Goal: Task Accomplishment & Management: Complete application form

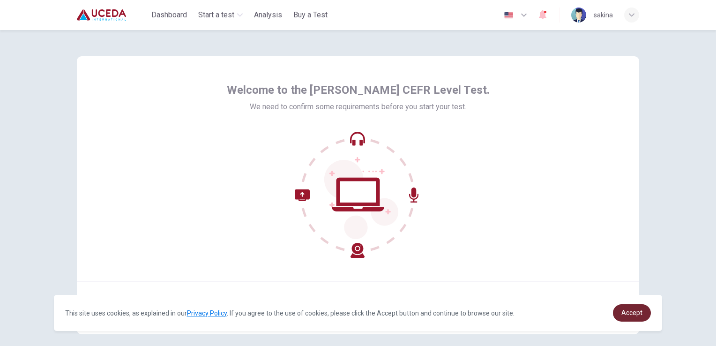
click at [622, 313] on link "Accept" at bounding box center [632, 312] width 38 height 17
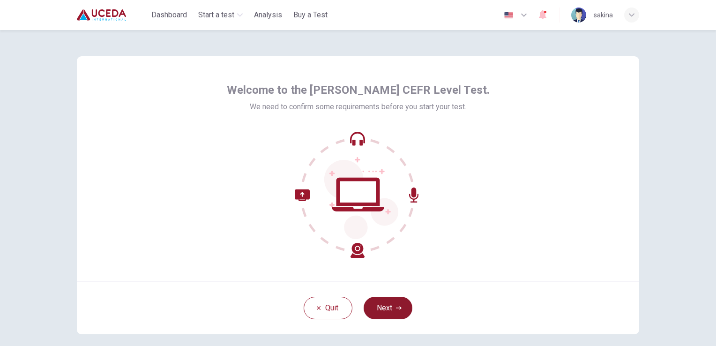
click at [401, 311] on button "Next" at bounding box center [388, 308] width 49 height 23
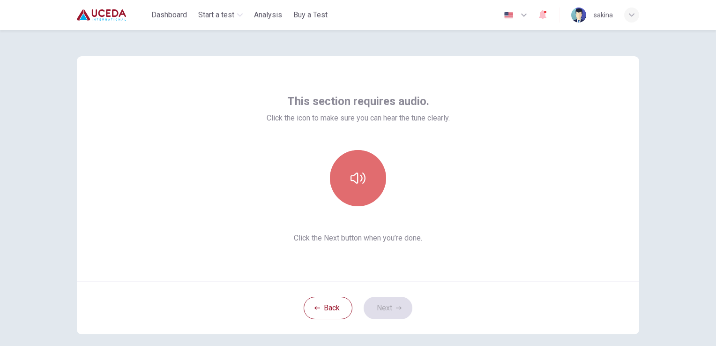
click at [358, 193] on button "button" at bounding box center [358, 178] width 56 height 56
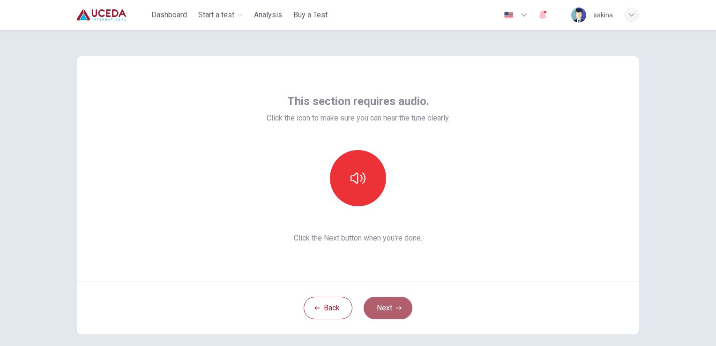
click at [388, 304] on button "Next" at bounding box center [388, 308] width 49 height 23
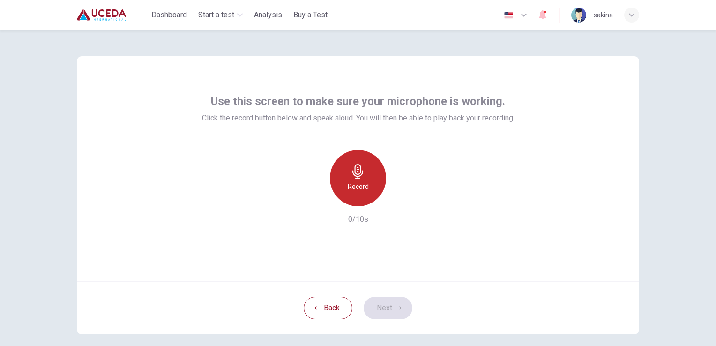
click at [360, 189] on h6 "Record" at bounding box center [358, 186] width 21 height 11
click at [360, 189] on h6 "Stop" at bounding box center [358, 186] width 14 height 11
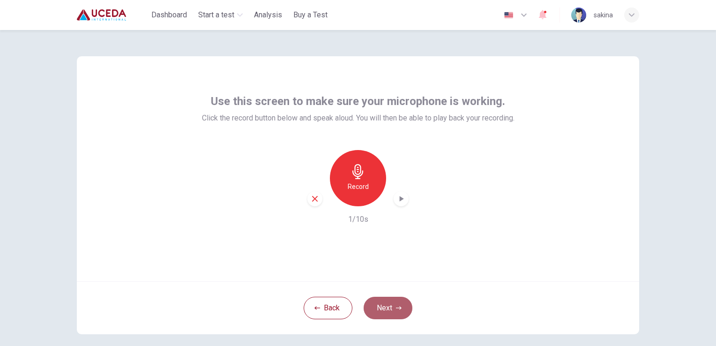
click at [376, 310] on button "Next" at bounding box center [388, 308] width 49 height 23
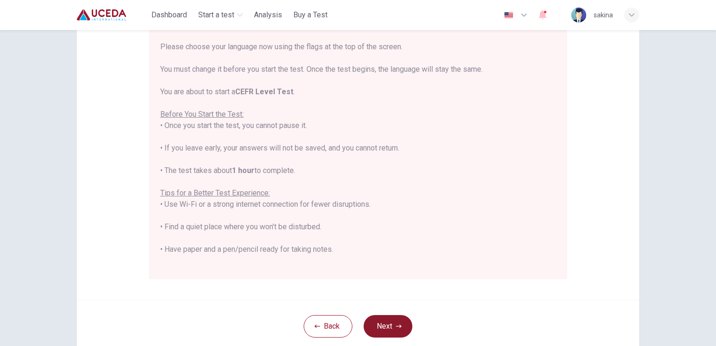
scroll to position [131, 0]
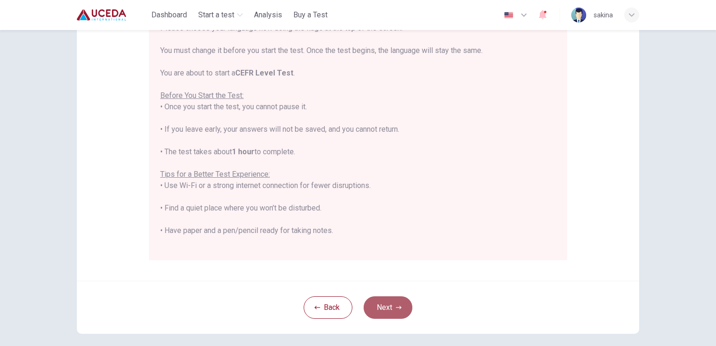
click at [376, 310] on button "Next" at bounding box center [388, 307] width 49 height 23
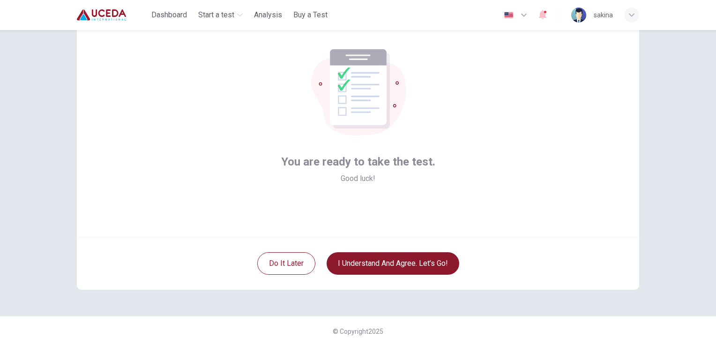
scroll to position [44, 0]
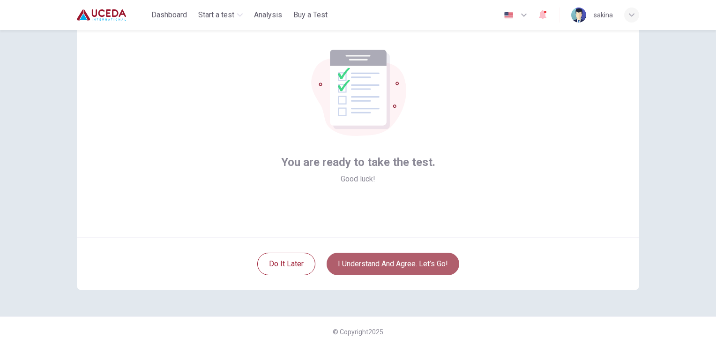
click at [390, 264] on button "I understand and agree. Let’s go!" at bounding box center [393, 264] width 133 height 23
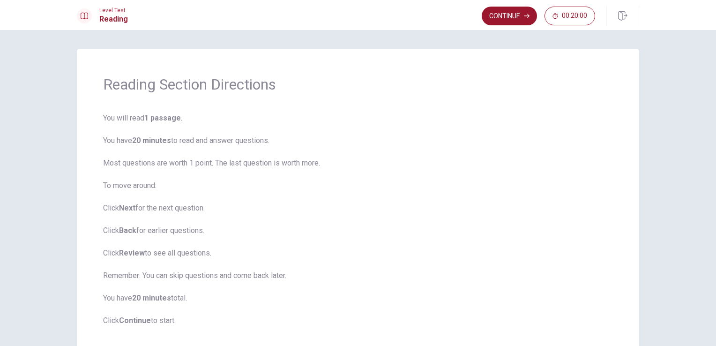
click at [367, 330] on div "Reading Section Directions You will read 1 passage . You have 20 minutes to rea…" at bounding box center [358, 201] width 563 height 304
click at [511, 17] on button "Continue" at bounding box center [509, 16] width 55 height 19
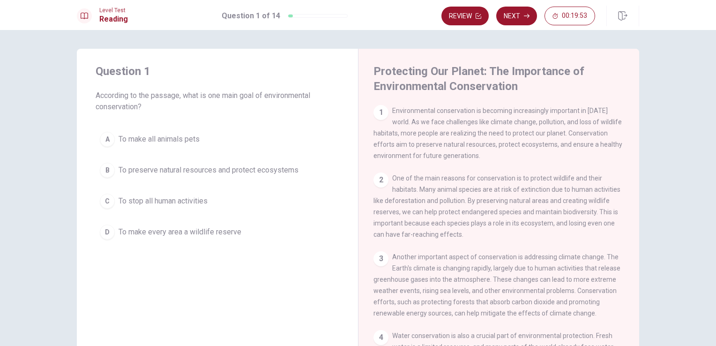
click at [638, 241] on div "Question 1 According to the passage, what is one main goal of environmental con…" at bounding box center [358, 219] width 593 height 341
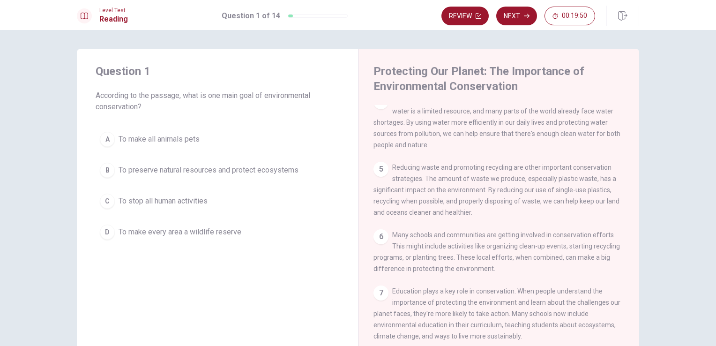
click at [635, 340] on div "Protecting Our Planet: The Importance of Environmental Conservation 1 Environme…" at bounding box center [498, 219] width 281 height 341
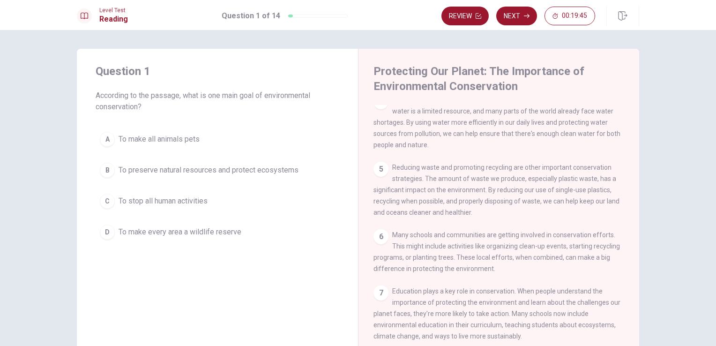
click at [629, 332] on div "1 Environmental conservation is becoming increasingly important in [DATE] world…" at bounding box center [506, 240] width 264 height 270
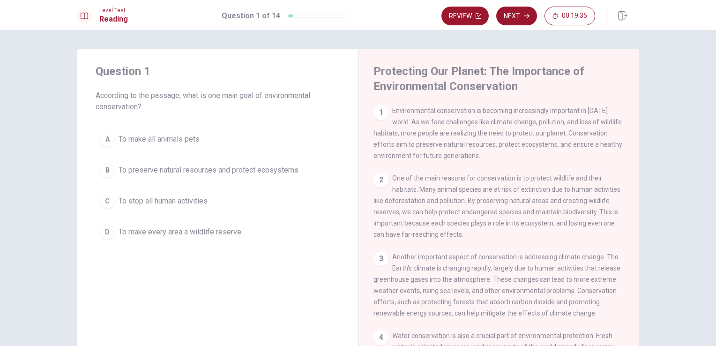
click at [636, 337] on div "Protecting Our Planet: The Importance of Environmental Conservation 1 Environme…" at bounding box center [498, 219] width 281 height 341
click at [635, 328] on div "Protecting Our Planet: The Importance of Environmental Conservation 1 Environme…" at bounding box center [498, 219] width 281 height 341
click at [629, 244] on div "1 Environmental conservation is becoming increasingly important in [DATE] world…" at bounding box center [506, 240] width 264 height 270
click at [637, 286] on div "Protecting Our Planet: The Importance of Environmental Conservation 1 Environme…" at bounding box center [498, 219] width 281 height 341
click at [635, 292] on div "Protecting Our Planet: The Importance of Environmental Conservation 1 Environme…" at bounding box center [498, 219] width 281 height 341
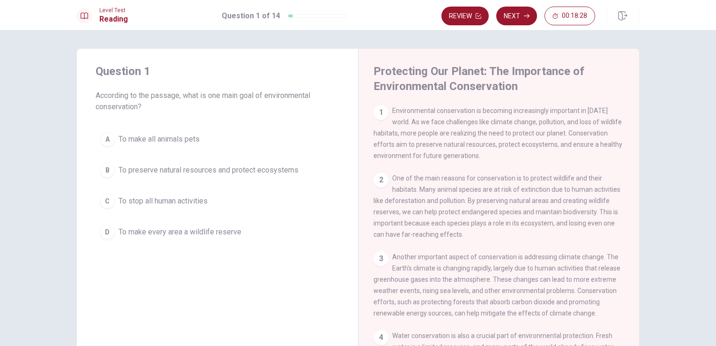
drag, startPoint x: 635, startPoint y: 292, endPoint x: 633, endPoint y: 302, distance: 9.7
click at [633, 302] on div "Protecting Our Planet: The Importance of Environmental Conservation 1 Environme…" at bounding box center [498, 219] width 281 height 341
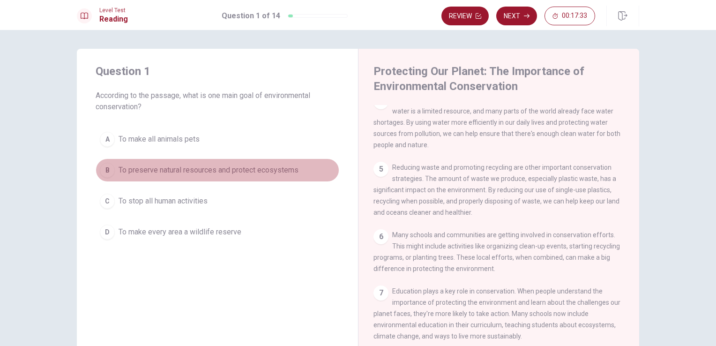
click at [154, 173] on span "To preserve natural resources and protect ecosystems" at bounding box center [209, 170] width 180 height 11
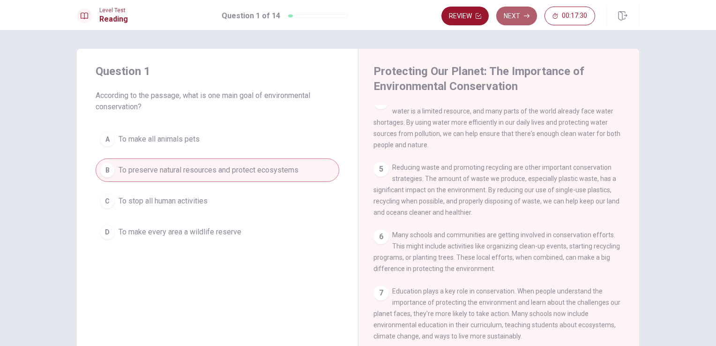
click at [516, 12] on button "Next" at bounding box center [517, 16] width 41 height 19
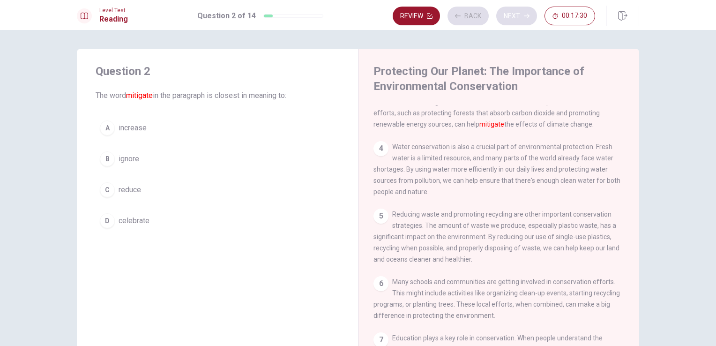
scroll to position [150, 0]
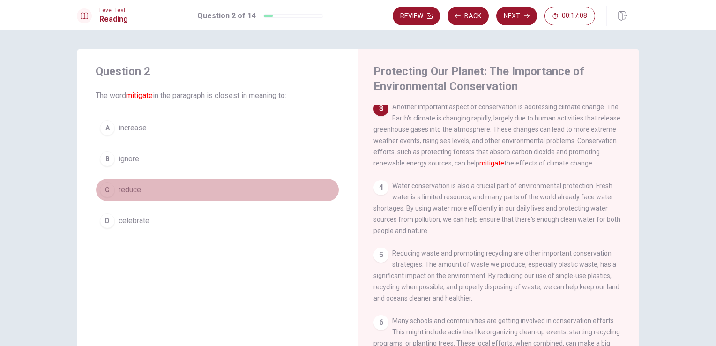
click at [132, 196] on button "C reduce" at bounding box center [218, 189] width 244 height 23
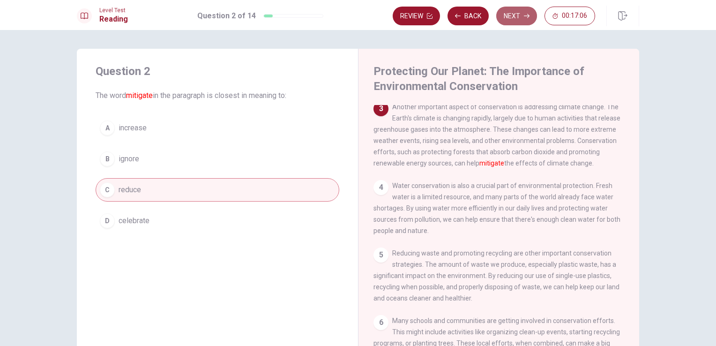
click at [508, 13] on button "Next" at bounding box center [517, 16] width 41 height 19
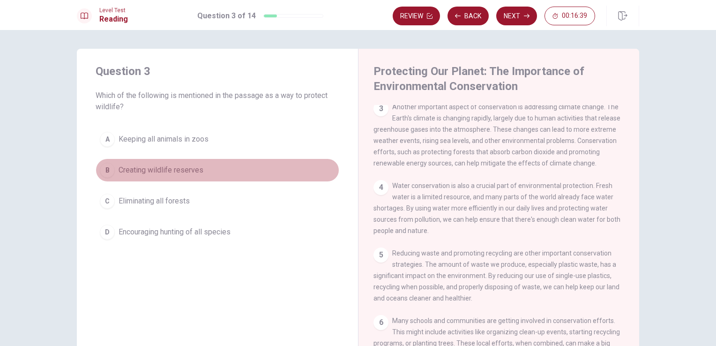
click at [164, 162] on button "B Creating wildlife reserves" at bounding box center [218, 169] width 244 height 23
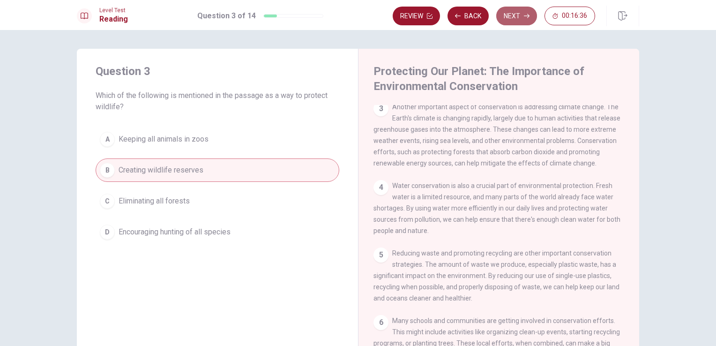
click at [508, 11] on button "Next" at bounding box center [517, 16] width 41 height 19
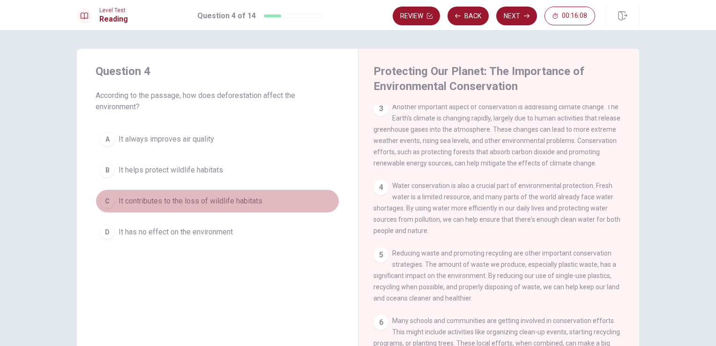
click at [197, 200] on span "It contributes to the loss of wildlife habitats" at bounding box center [191, 201] width 144 height 11
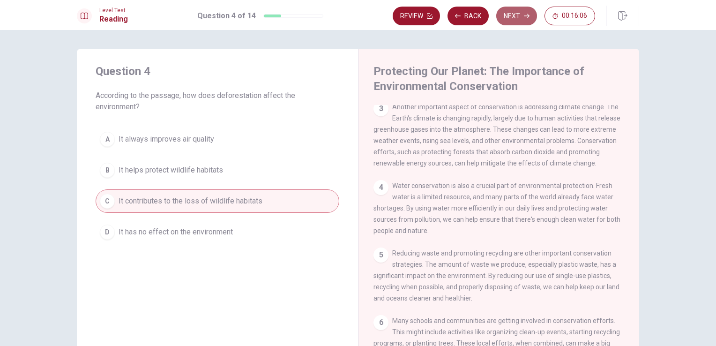
click at [502, 10] on button "Next" at bounding box center [517, 16] width 41 height 19
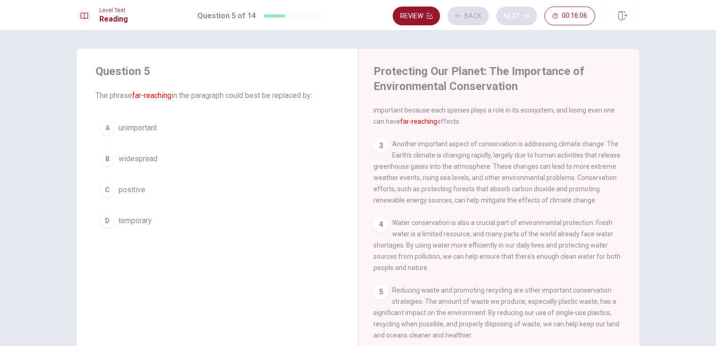
scroll to position [69, 0]
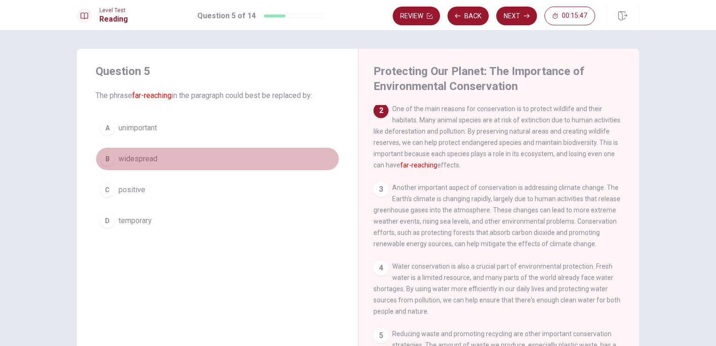
click at [152, 160] on span "widespread" at bounding box center [138, 158] width 39 height 11
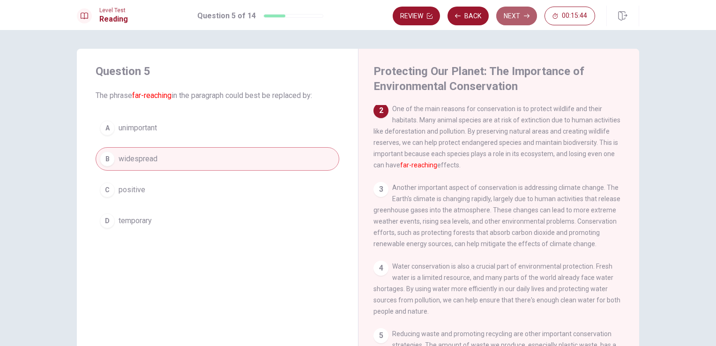
click at [507, 10] on button "Next" at bounding box center [517, 16] width 41 height 19
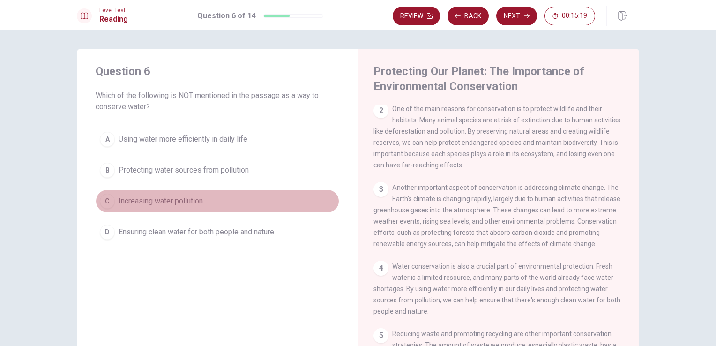
click at [201, 201] on span "Increasing water pollution" at bounding box center [161, 201] width 84 height 11
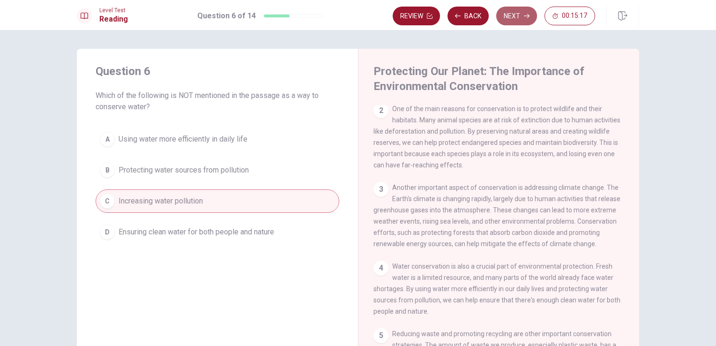
click at [517, 12] on button "Next" at bounding box center [517, 16] width 41 height 19
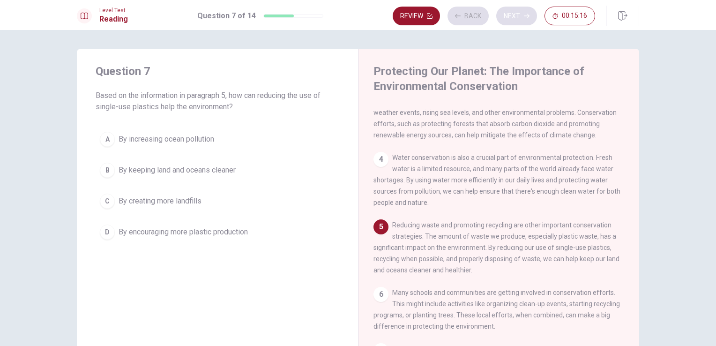
scroll to position [183, 0]
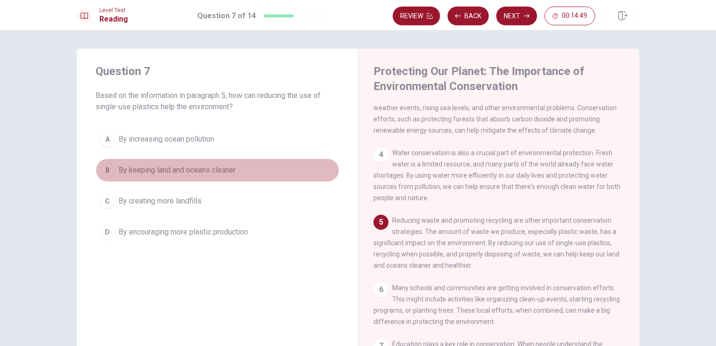
click at [228, 170] on span "By keeping land and oceans cleaner" at bounding box center [177, 170] width 117 height 11
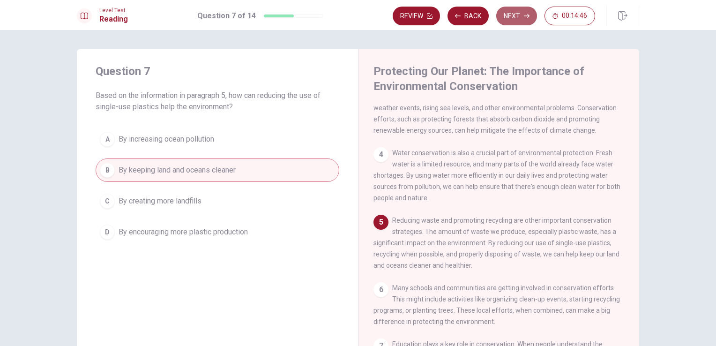
click at [511, 15] on button "Next" at bounding box center [517, 16] width 41 height 19
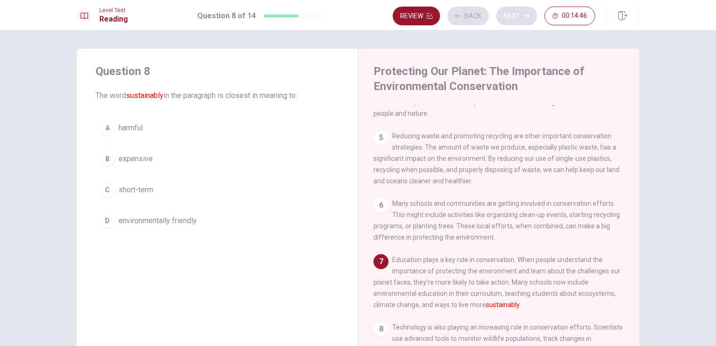
scroll to position [310, 0]
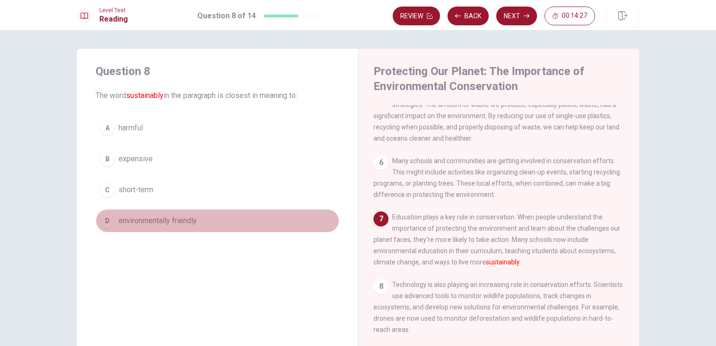
click at [128, 221] on span "environmentally friendly" at bounding box center [158, 220] width 78 height 11
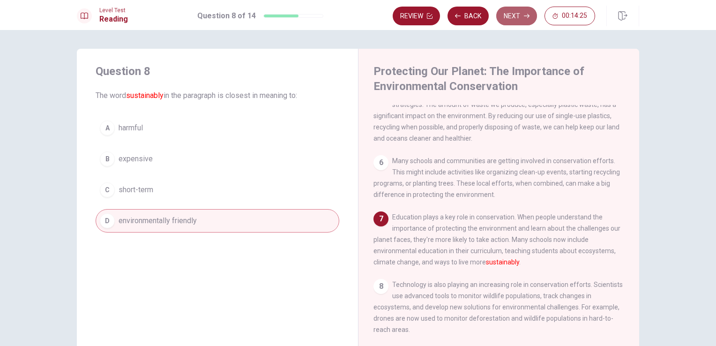
click at [508, 17] on button "Next" at bounding box center [517, 16] width 41 height 19
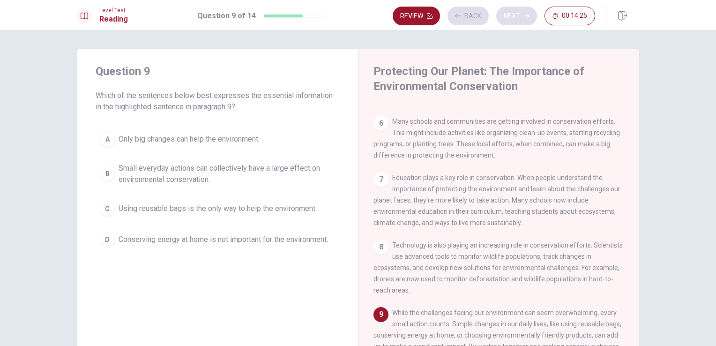
scroll to position [366, 0]
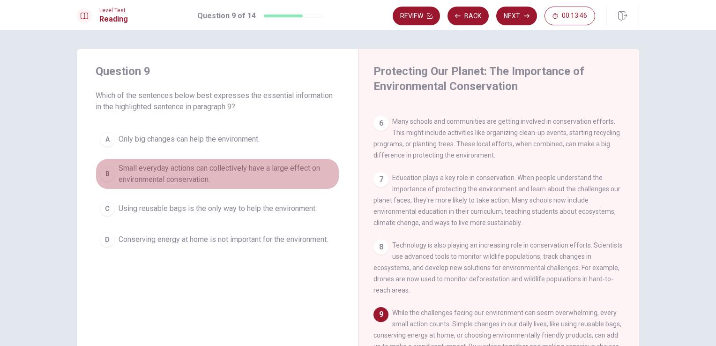
click at [215, 181] on span "Small everyday actions can collectively have a large effect on environmental co…" at bounding box center [227, 174] width 217 height 23
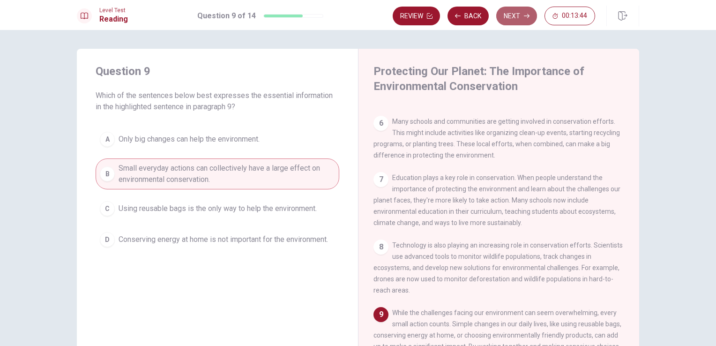
click at [501, 15] on button "Next" at bounding box center [517, 16] width 41 height 19
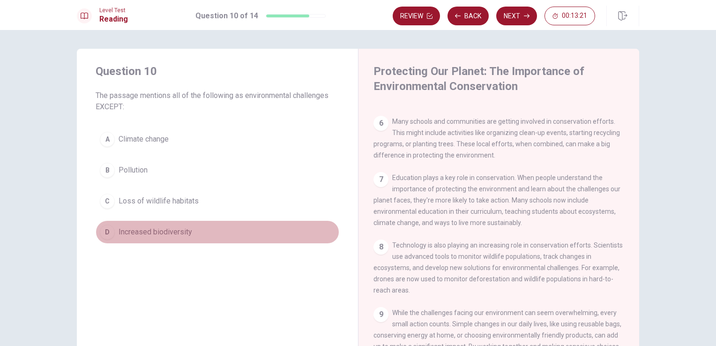
click at [183, 226] on span "Increased biodiversity" at bounding box center [156, 231] width 74 height 11
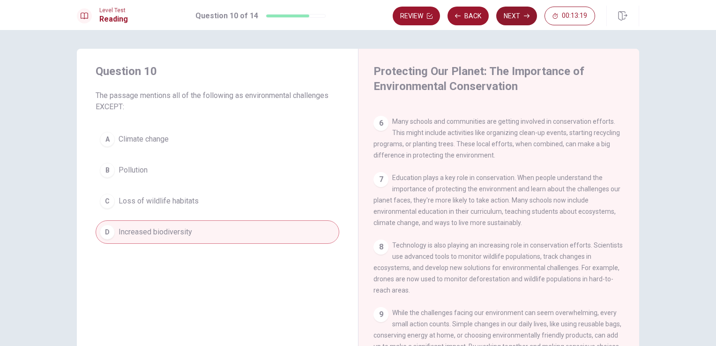
click at [528, 22] on button "Next" at bounding box center [517, 16] width 41 height 19
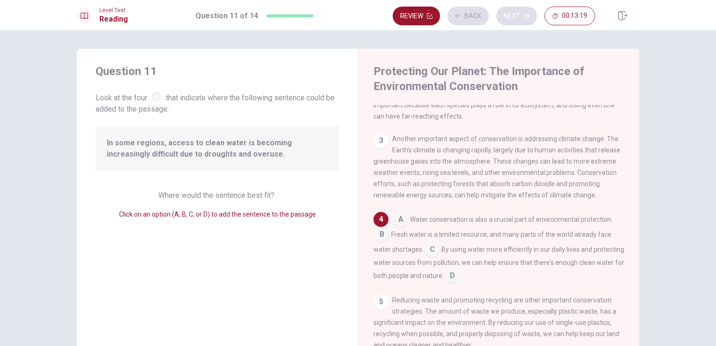
scroll to position [127, 0]
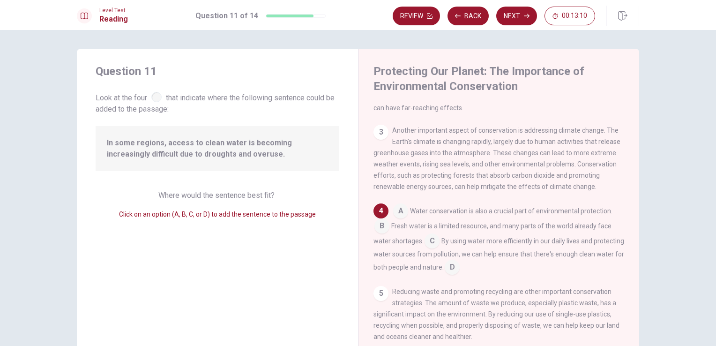
click at [157, 95] on div at bounding box center [156, 97] width 10 height 10
click at [431, 249] on input at bounding box center [432, 241] width 15 height 15
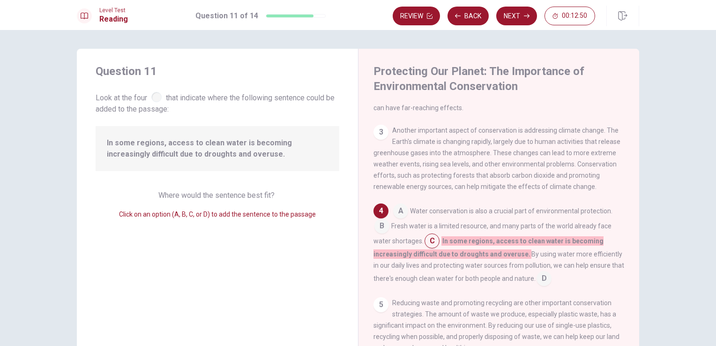
click at [431, 249] on input at bounding box center [432, 241] width 15 height 15
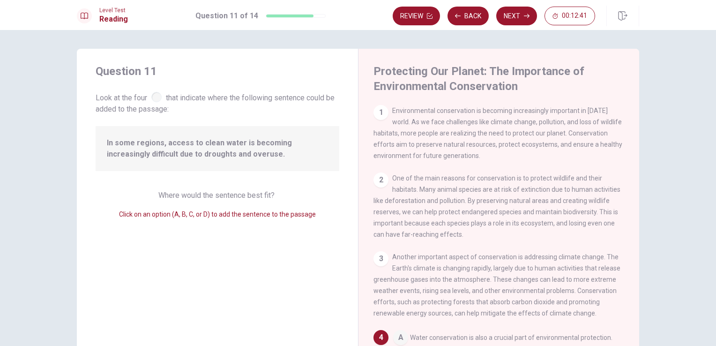
scroll to position [236, 0]
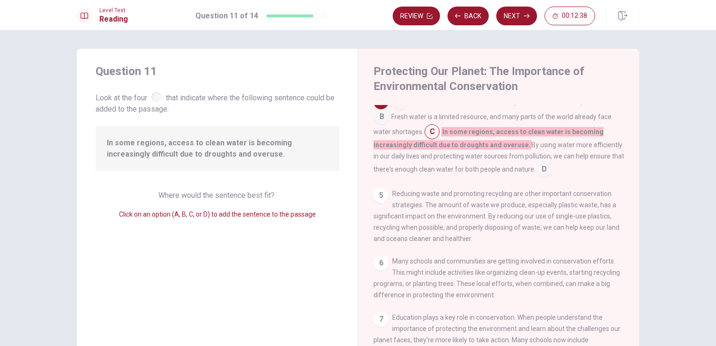
click at [538, 177] on input at bounding box center [544, 170] width 15 height 15
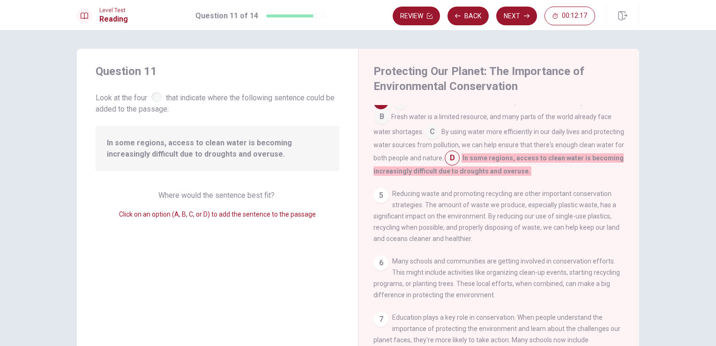
click at [425, 133] on input at bounding box center [432, 132] width 15 height 15
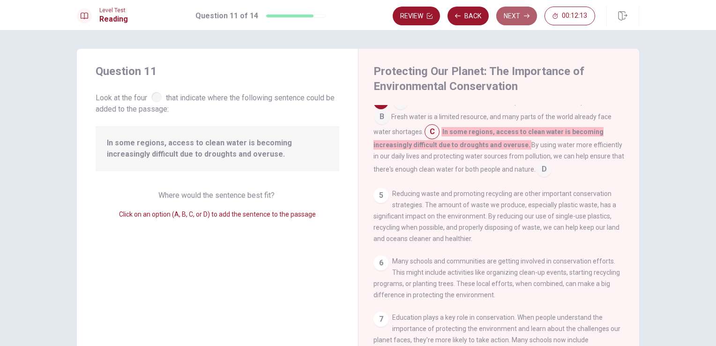
click at [505, 10] on button "Next" at bounding box center [517, 16] width 41 height 19
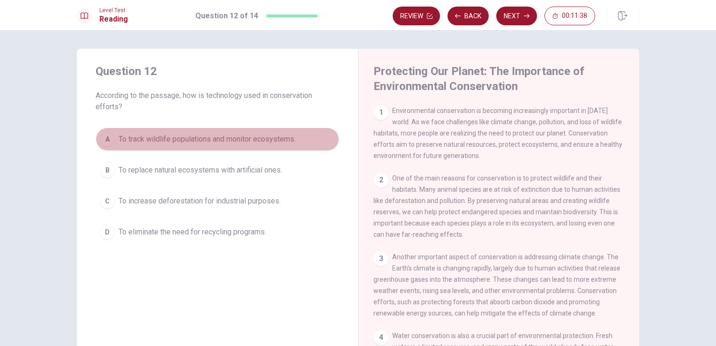
click at [199, 134] on span "To track wildlife populations and monitor ecosystems." at bounding box center [207, 139] width 177 height 11
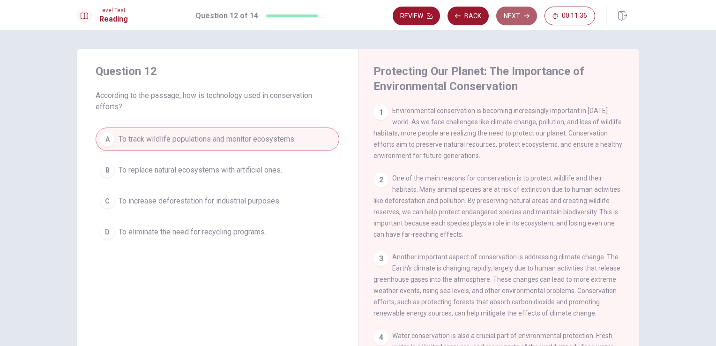
click at [514, 12] on button "Next" at bounding box center [517, 16] width 41 height 19
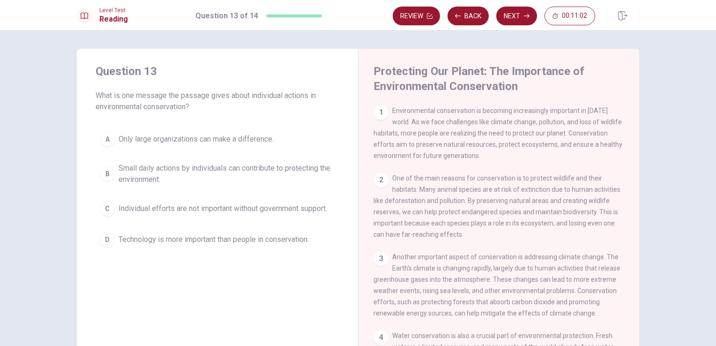
click at [250, 163] on span "Small daily actions by individuals can contribute to protecting the environment." at bounding box center [227, 174] width 217 height 23
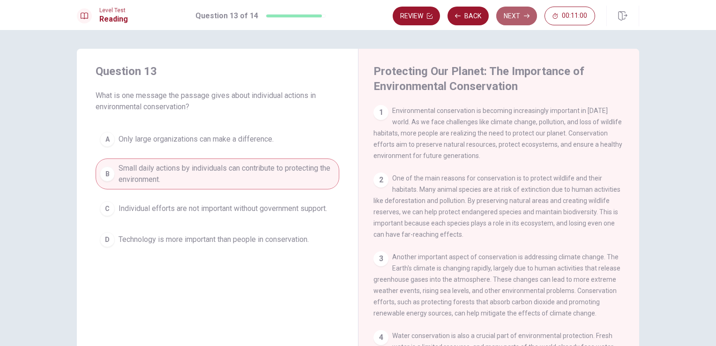
click at [523, 13] on button "Next" at bounding box center [517, 16] width 41 height 19
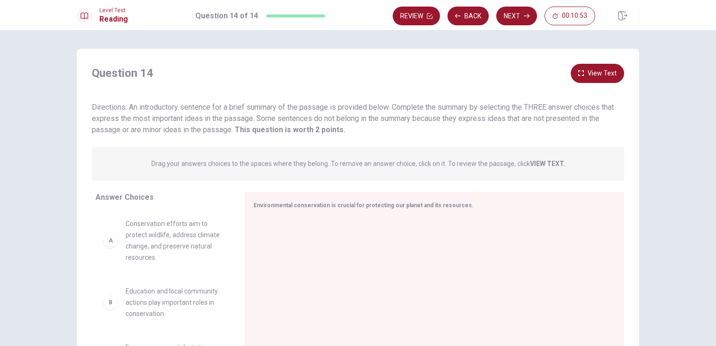
click at [650, 100] on div "Question 14 View Text Directions: An introductory sentence for a brief summary …" at bounding box center [358, 212] width 593 height 326
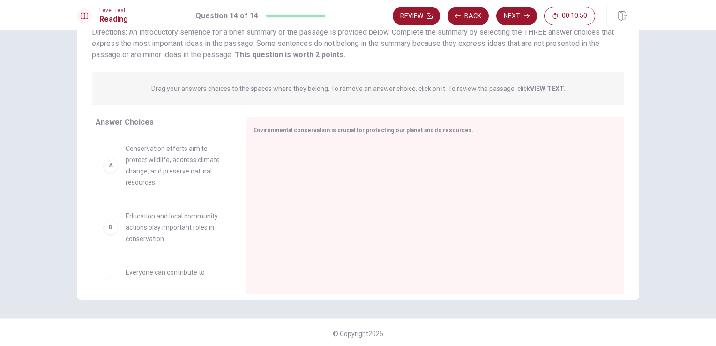
scroll to position [56, 0]
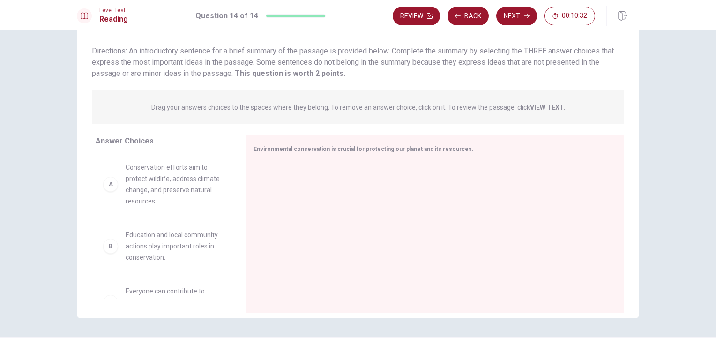
click at [197, 196] on span "Conservation efforts aim to protect wildlife, address climate change, and prese…" at bounding box center [175, 184] width 98 height 45
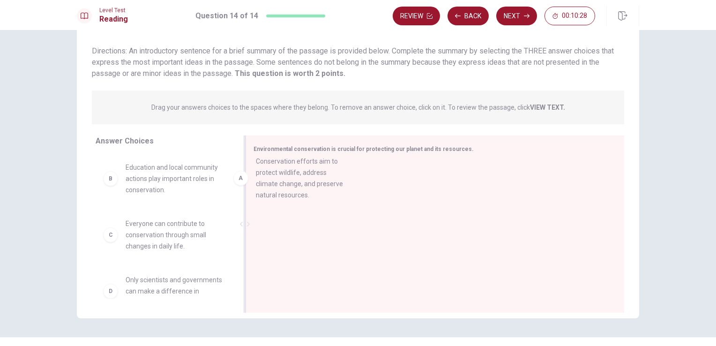
drag, startPoint x: 167, startPoint y: 192, endPoint x: 309, endPoint y: 186, distance: 142.7
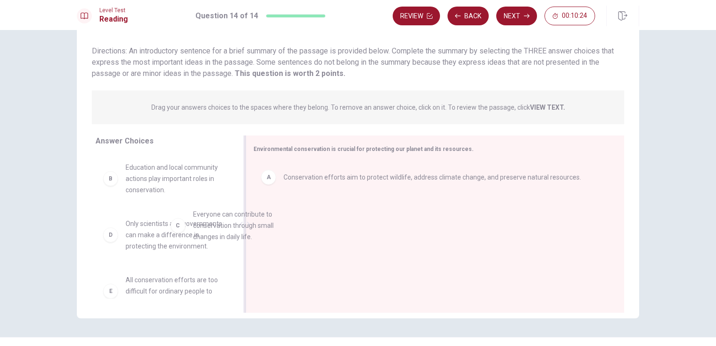
drag, startPoint x: 181, startPoint y: 237, endPoint x: 268, endPoint y: 225, distance: 87.2
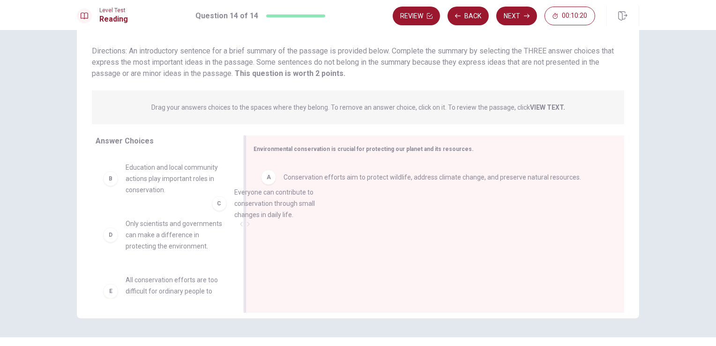
drag, startPoint x: 165, startPoint y: 245, endPoint x: 304, endPoint y: 215, distance: 142.5
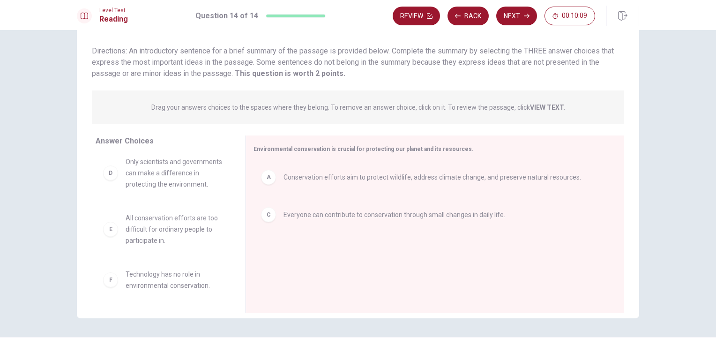
scroll to position [73, 0]
click at [236, 156] on div "Answer Choices B Education and local community actions play important roles in …" at bounding box center [161, 227] width 169 height 182
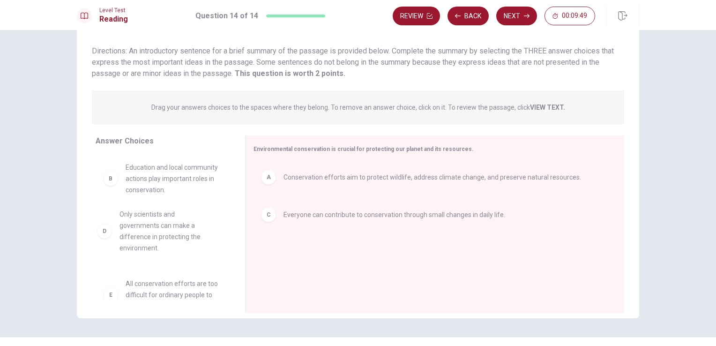
drag, startPoint x: 197, startPoint y: 221, endPoint x: 202, endPoint y: 209, distance: 12.6
click at [220, 182] on div "B Education and local community actions play important roles in conservation." at bounding box center [163, 178] width 135 height 49
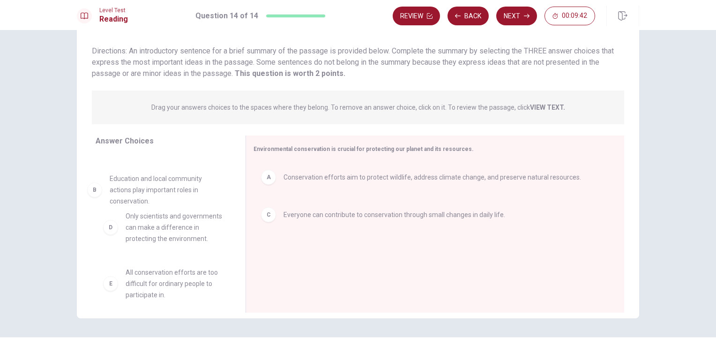
drag, startPoint x: 220, startPoint y: 182, endPoint x: 209, endPoint y: 173, distance: 14.7
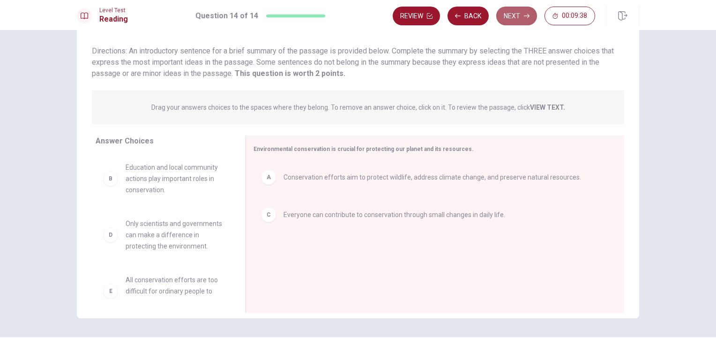
click at [521, 11] on button "Next" at bounding box center [517, 16] width 41 height 19
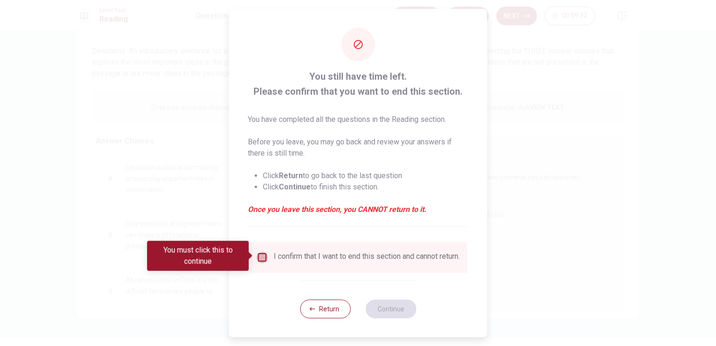
click at [259, 254] on input "You must click this to continue" at bounding box center [262, 257] width 11 height 11
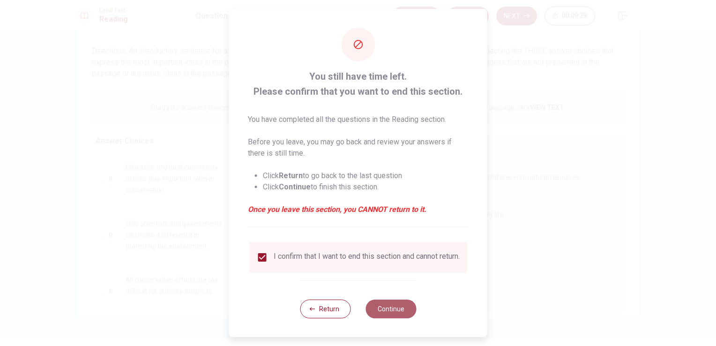
click at [378, 318] on button "Continue" at bounding box center [391, 309] width 51 height 19
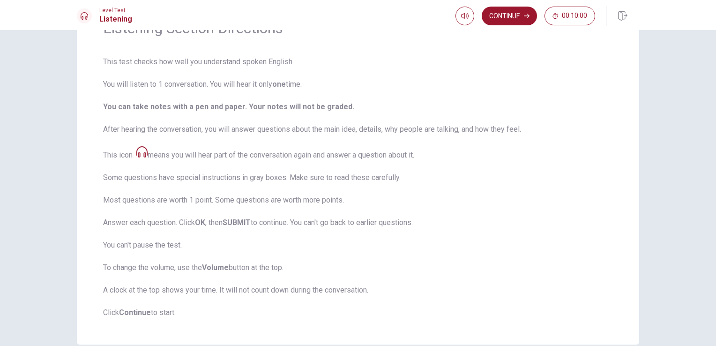
drag, startPoint x: 378, startPoint y: 318, endPoint x: 428, endPoint y: 233, distance: 98.6
click at [428, 233] on div "Listening Section Directions This test checks how well you understand spoken En…" at bounding box center [358, 168] width 563 height 352
click at [519, 11] on button "Continue" at bounding box center [509, 16] width 55 height 19
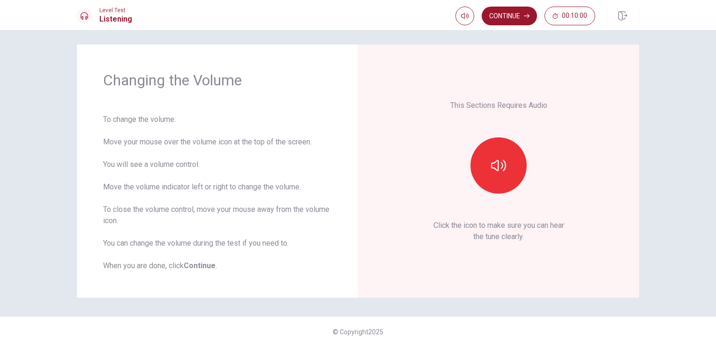
click at [523, 154] on div at bounding box center [498, 165] width 101 height 56
click at [507, 170] on button "button" at bounding box center [499, 165] width 56 height 56
click at [508, 163] on button "button" at bounding box center [499, 165] width 56 height 56
click at [510, 18] on button "Continue" at bounding box center [509, 16] width 55 height 19
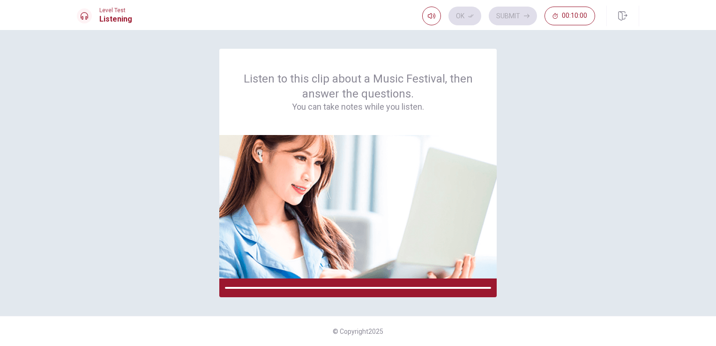
scroll to position [0, 0]
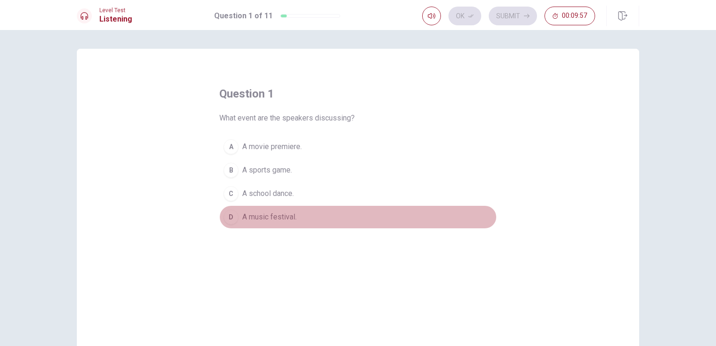
click at [276, 216] on span "A music festival." at bounding box center [269, 216] width 54 height 11
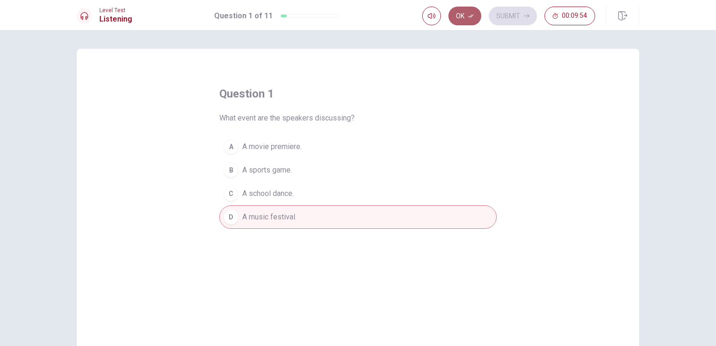
click at [478, 18] on button "Ok" at bounding box center [465, 16] width 33 height 19
click at [497, 16] on button "Submit" at bounding box center [513, 16] width 48 height 19
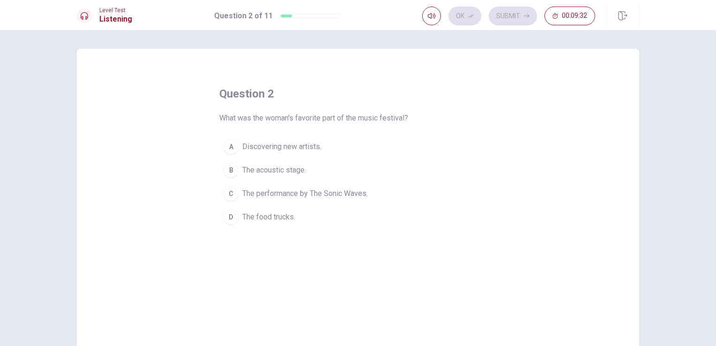
click at [282, 191] on span "The performance by The Sonic Waves." at bounding box center [305, 193] width 126 height 11
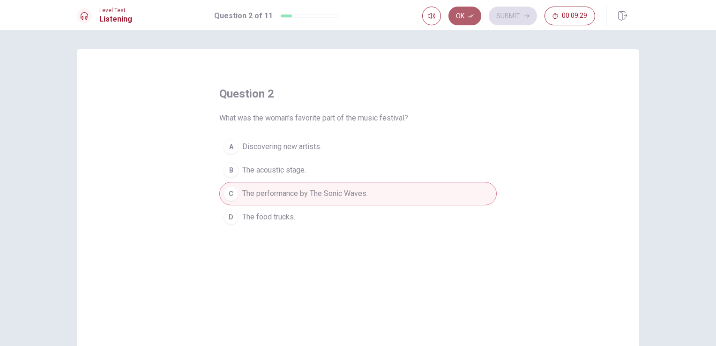
click at [468, 12] on button "Ok" at bounding box center [465, 16] width 33 height 19
click at [518, 7] on button "Submit" at bounding box center [513, 16] width 48 height 19
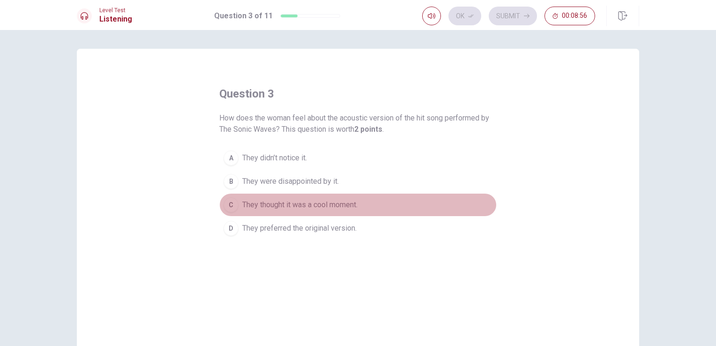
click at [339, 204] on span "They thought it was a cool moment." at bounding box center [299, 204] width 115 height 11
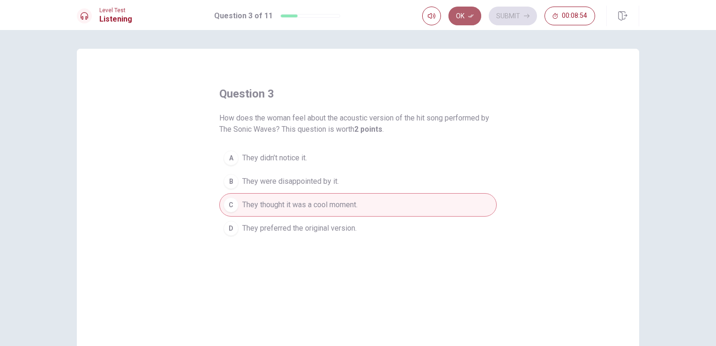
click at [461, 14] on button "Ok" at bounding box center [465, 16] width 33 height 19
click at [512, 12] on button "Submit" at bounding box center [513, 16] width 48 height 19
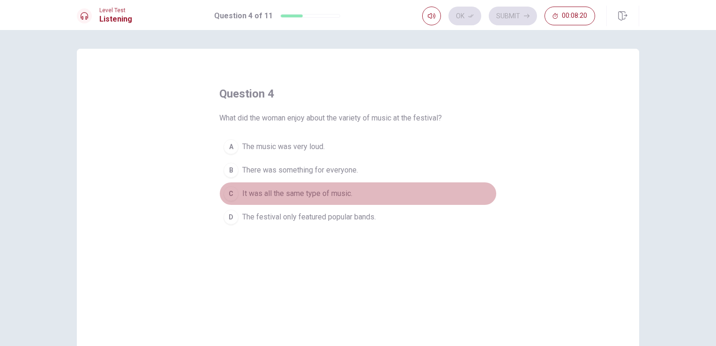
click at [338, 196] on span "It was all the same type of music." at bounding box center [297, 193] width 110 height 11
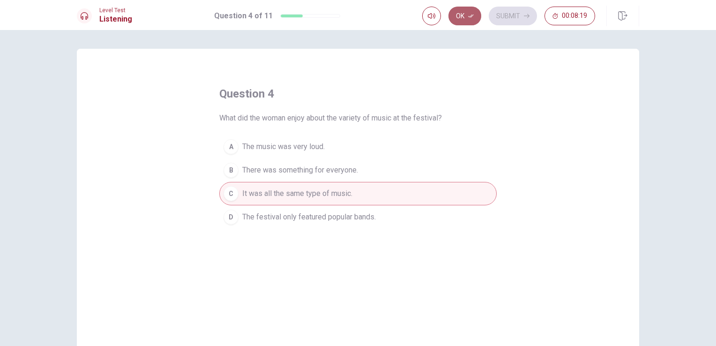
click at [468, 20] on button "Ok" at bounding box center [465, 16] width 33 height 19
click at [505, 13] on button "Submit" at bounding box center [513, 16] width 48 height 19
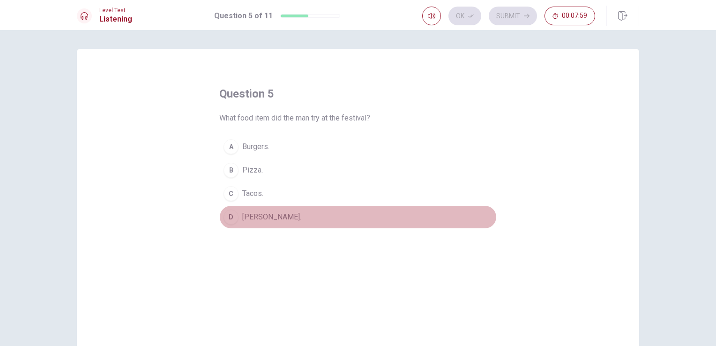
click at [250, 220] on span "[PERSON_NAME]." at bounding box center [271, 216] width 59 height 11
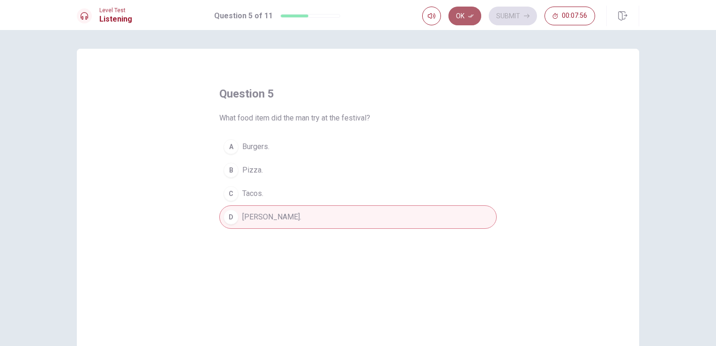
click at [467, 10] on button "Ok" at bounding box center [465, 16] width 33 height 19
click at [503, 10] on button "Submit" at bounding box center [513, 16] width 48 height 19
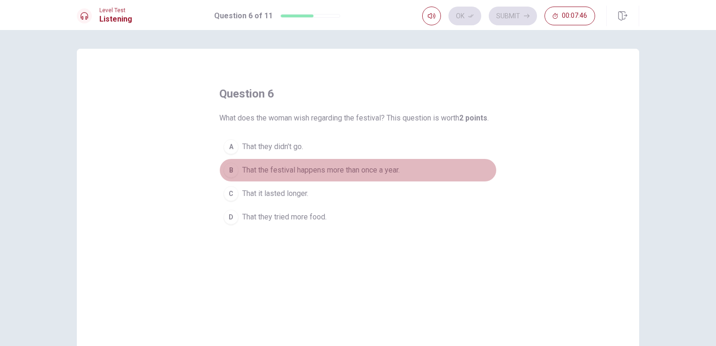
click at [332, 167] on span "That the festival happens more than once a year." at bounding box center [321, 170] width 158 height 11
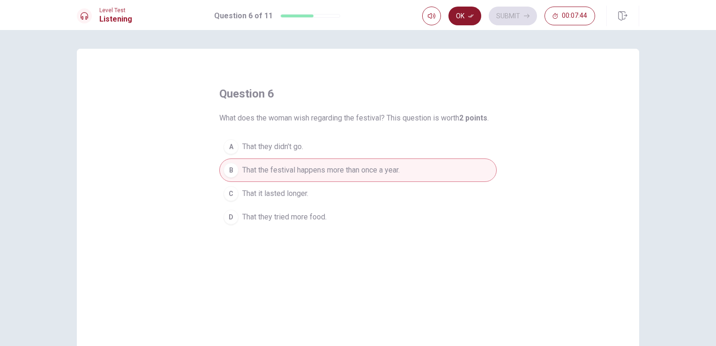
click at [476, 10] on button "Ok" at bounding box center [465, 16] width 33 height 19
click at [504, 11] on button "Submit" at bounding box center [513, 16] width 48 height 19
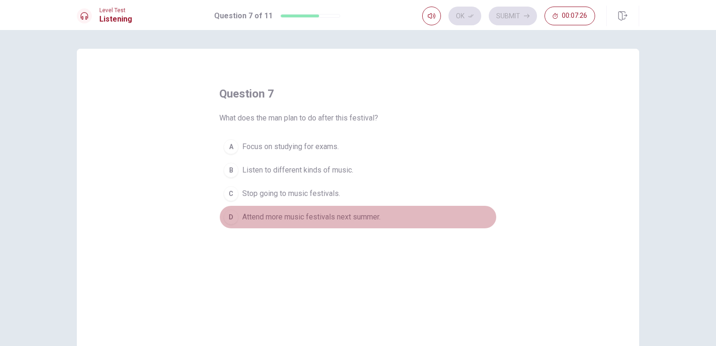
click at [339, 209] on button "D Attend more music festivals next summer." at bounding box center [358, 216] width 278 height 23
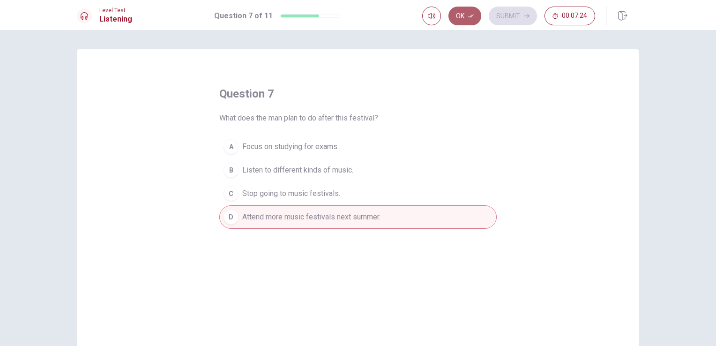
click at [469, 9] on button "Ok" at bounding box center [465, 16] width 33 height 19
click at [505, 12] on button "Submit" at bounding box center [513, 16] width 48 height 19
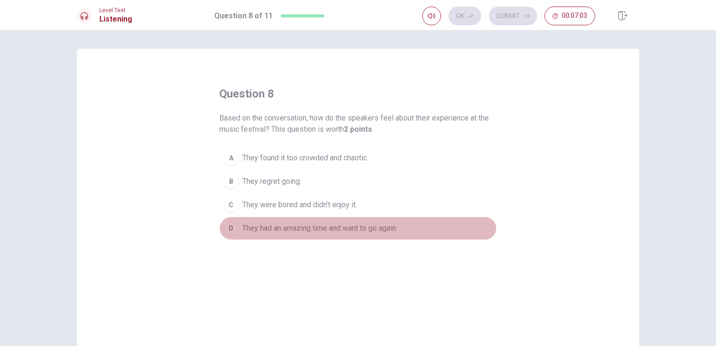
click at [353, 227] on span "They had an amazing time and want to go again." at bounding box center [319, 228] width 155 height 11
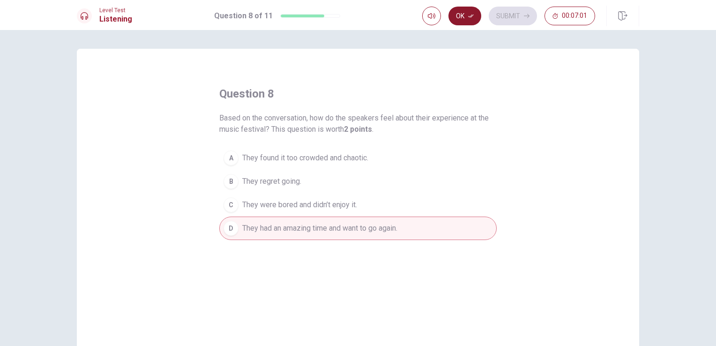
click at [463, 16] on button "Ok" at bounding box center [465, 16] width 33 height 19
click at [508, 15] on button "Submit" at bounding box center [513, 16] width 48 height 19
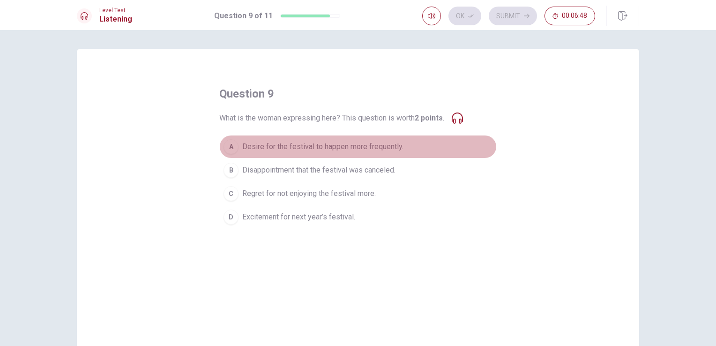
click at [279, 145] on span "Desire for the festival to happen more frequently." at bounding box center [322, 146] width 161 height 11
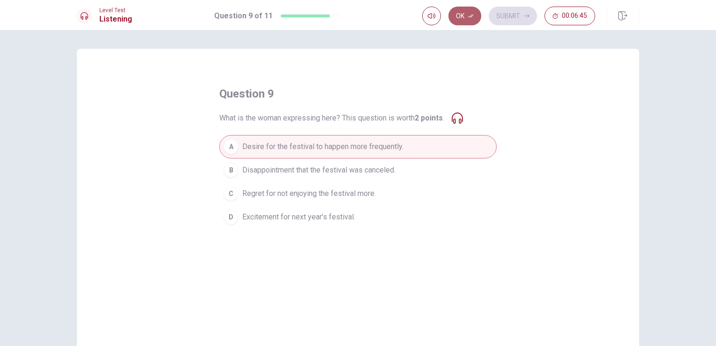
click at [454, 16] on button "Ok" at bounding box center [465, 16] width 33 height 19
click at [514, 9] on button "Submit" at bounding box center [513, 16] width 48 height 19
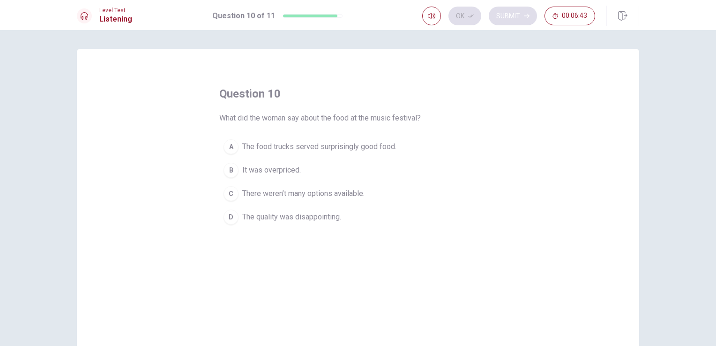
click at [514, 9] on div "Ok Submit 00:06:43" at bounding box center [508, 16] width 173 height 19
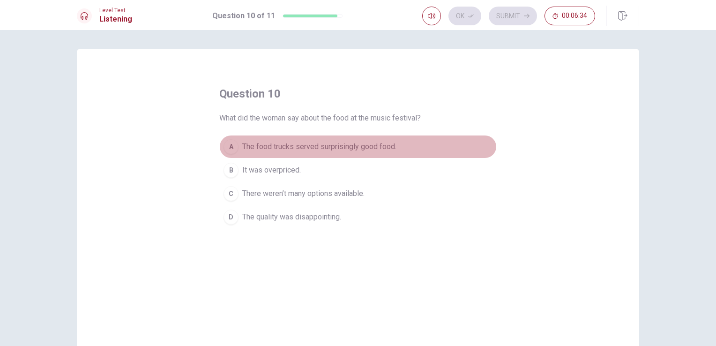
click at [341, 143] on span "The food trucks served surprisingly good food." at bounding box center [319, 146] width 154 height 11
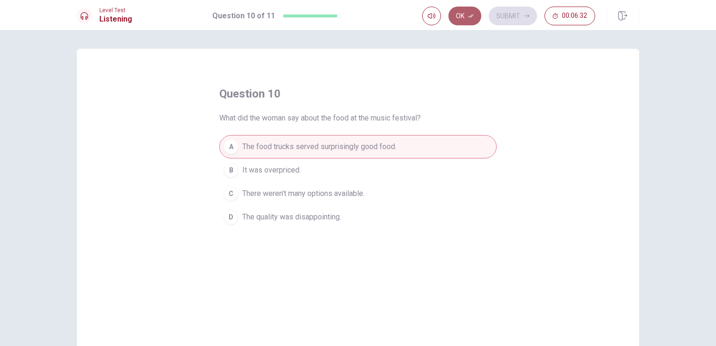
click at [464, 18] on button "Ok" at bounding box center [465, 16] width 33 height 19
click at [502, 16] on button "Submit" at bounding box center [513, 16] width 48 height 19
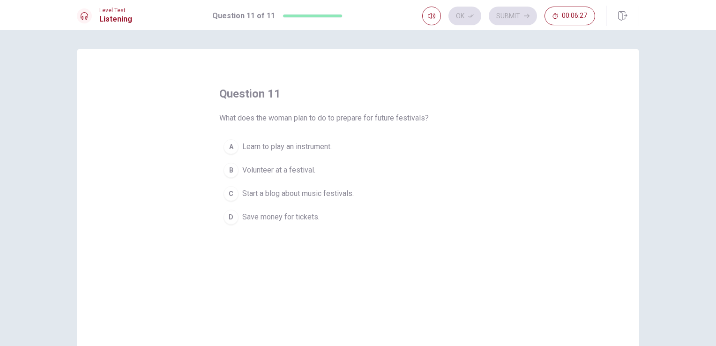
click at [276, 212] on span "Save money for tickets." at bounding box center [280, 216] width 77 height 11
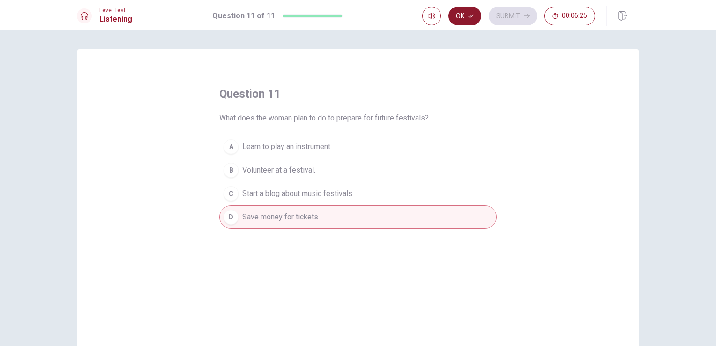
click at [463, 16] on button "Ok" at bounding box center [465, 16] width 33 height 19
click at [498, 12] on button "Submit" at bounding box center [513, 16] width 48 height 19
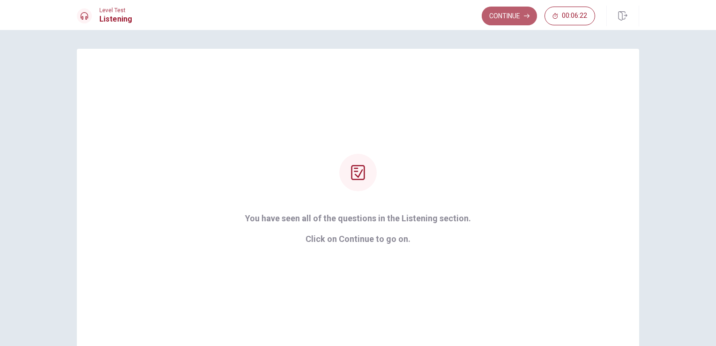
click at [498, 12] on button "Continue" at bounding box center [509, 16] width 55 height 19
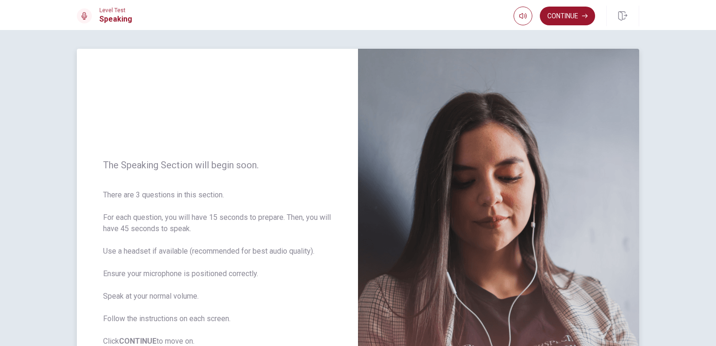
click at [331, 254] on div "The Speaking Section will begin soon. There are 3 questions in this section. Fo…" at bounding box center [217, 253] width 281 height 409
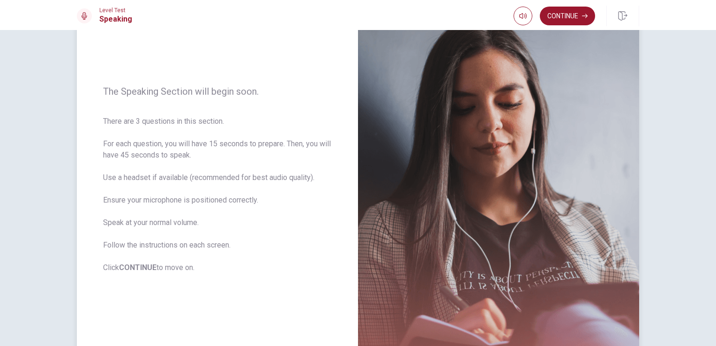
scroll to position [75, 0]
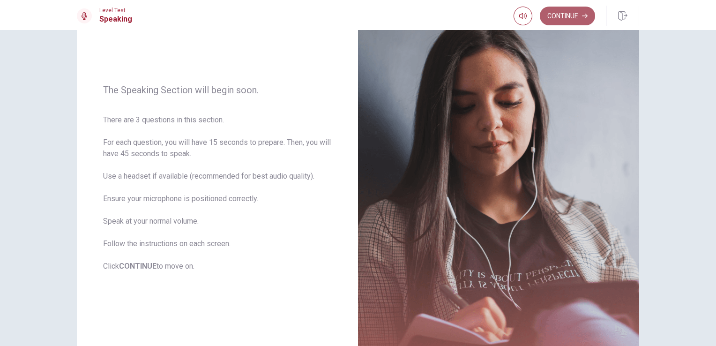
click at [585, 14] on icon "button" at bounding box center [585, 16] width 6 height 6
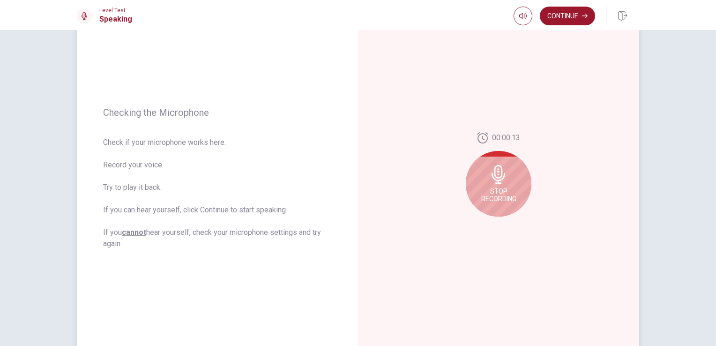
click at [483, 172] on div "Stop Recording" at bounding box center [499, 184] width 66 height 66
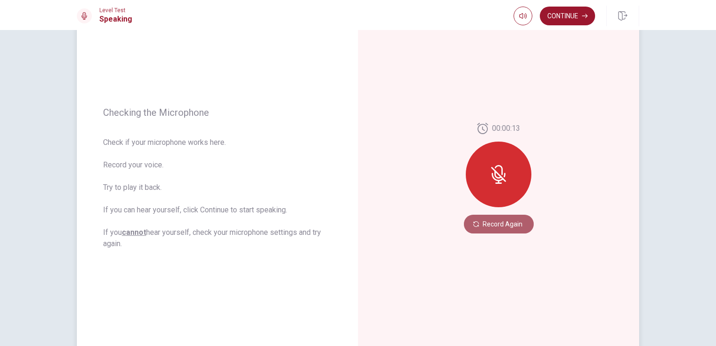
click at [507, 226] on button "Record Again" at bounding box center [499, 224] width 70 height 19
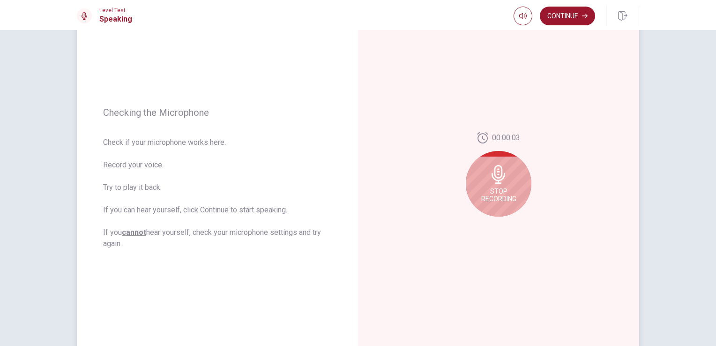
click at [611, 94] on div "00:00:03 Stop Recording" at bounding box center [498, 178] width 281 height 409
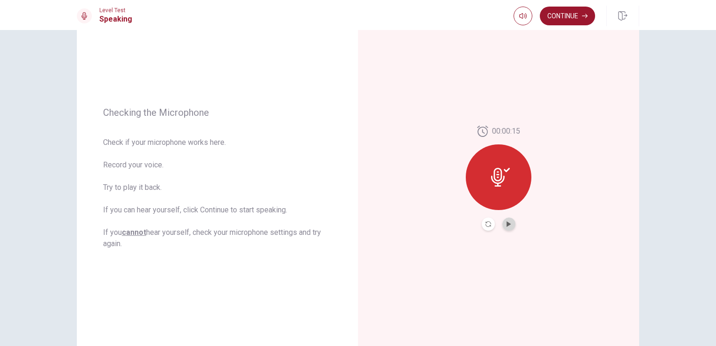
click at [508, 227] on button "Play Audio" at bounding box center [509, 224] width 13 height 13
click at [578, 14] on button "Continue" at bounding box center [567, 16] width 55 height 19
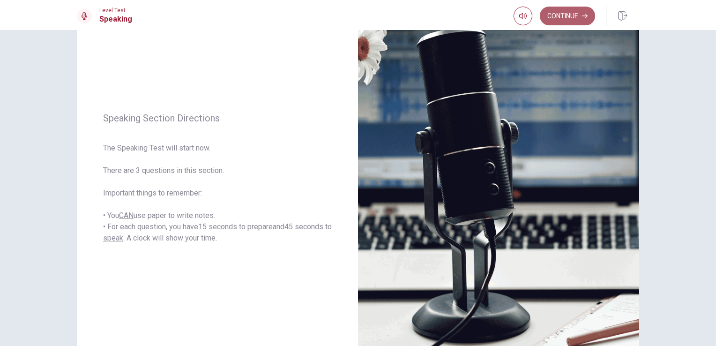
click at [568, 10] on button "Continue" at bounding box center [567, 16] width 55 height 19
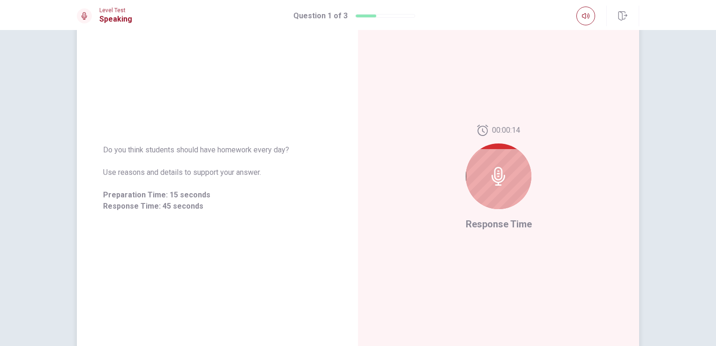
click at [485, 175] on div at bounding box center [499, 176] width 66 height 66
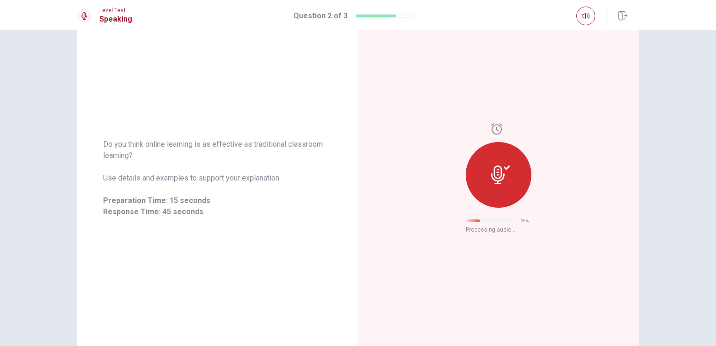
drag, startPoint x: 600, startPoint y: 124, endPoint x: 647, endPoint y: 94, distance: 55.4
click at [647, 94] on div "Do you think online learning is as effective as traditional classroom learning?…" at bounding box center [358, 178] width 593 height 409
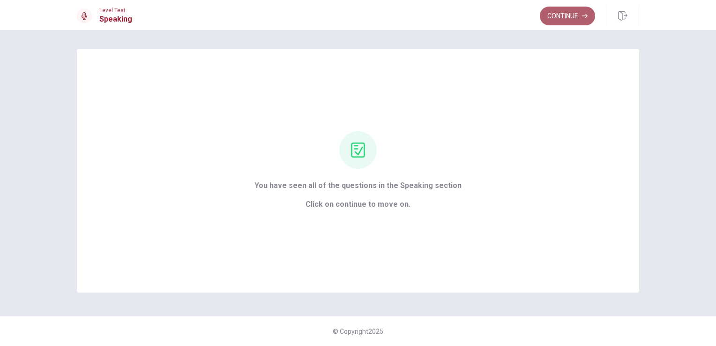
click at [576, 17] on button "Continue" at bounding box center [567, 16] width 55 height 19
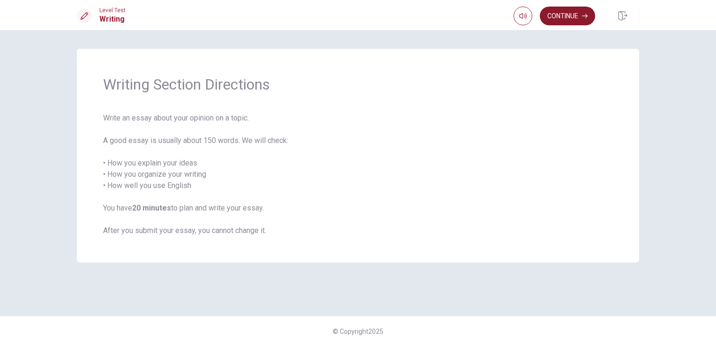
click at [576, 17] on button "Continue" at bounding box center [567, 16] width 55 height 19
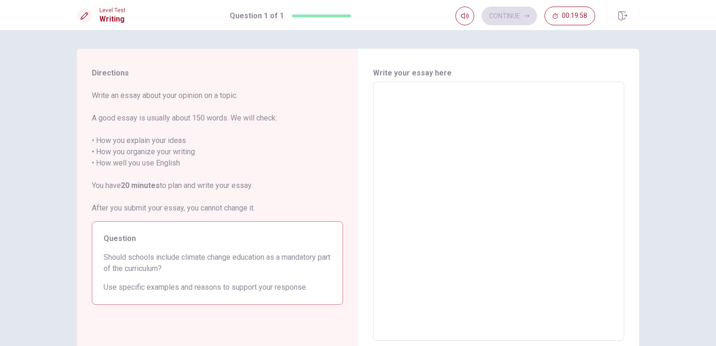
click at [500, 152] on textarea at bounding box center [499, 212] width 238 height 244
click at [459, 145] on textarea at bounding box center [499, 212] width 238 height 244
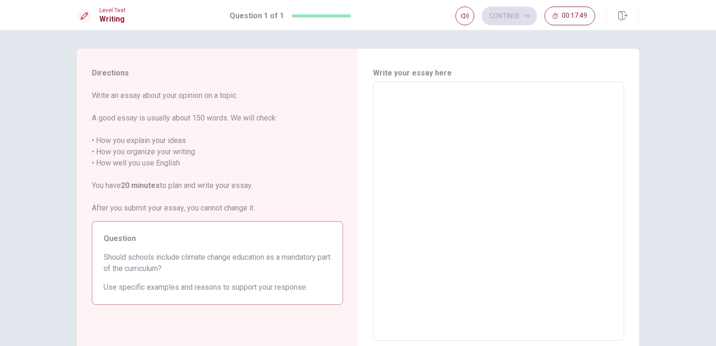
click at [380, 187] on textarea at bounding box center [499, 212] width 238 height 244
click at [424, 152] on textarea at bounding box center [499, 212] width 238 height 244
click at [437, 95] on textarea at bounding box center [499, 212] width 238 height 244
click at [437, 98] on textarea at bounding box center [499, 212] width 238 height 244
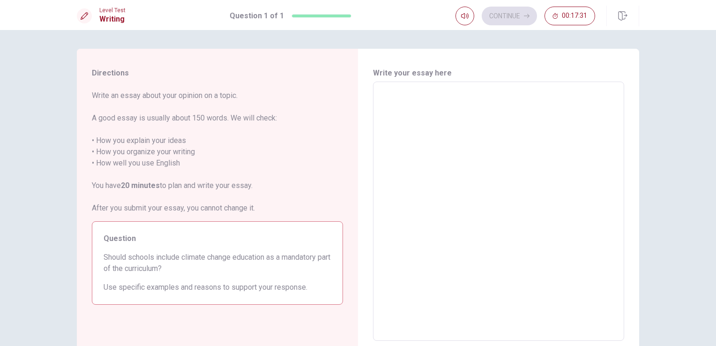
click at [437, 109] on textarea at bounding box center [499, 212] width 238 height 244
click at [471, 232] on textarea at bounding box center [499, 212] width 238 height 244
click at [475, 181] on textarea at bounding box center [499, 212] width 238 height 244
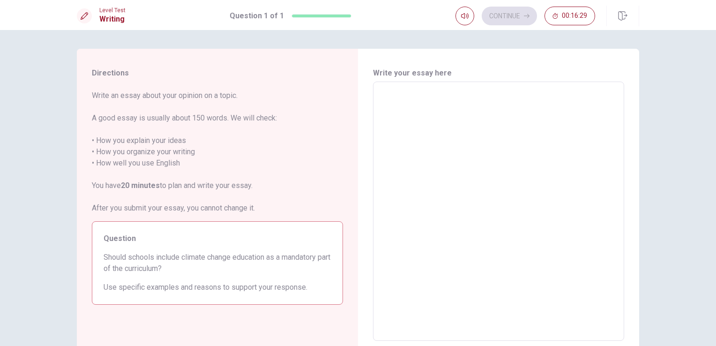
click at [529, 153] on textarea at bounding box center [499, 212] width 238 height 244
click at [501, 141] on textarea at bounding box center [499, 212] width 238 height 244
click at [407, 118] on textarea at bounding box center [499, 212] width 238 height 244
type textarea "i"
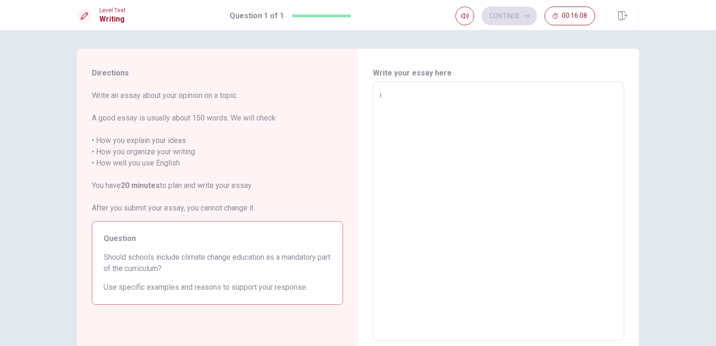
type textarea "x"
type textarea "i"
type textarea "x"
type textarea "i s"
type textarea "x"
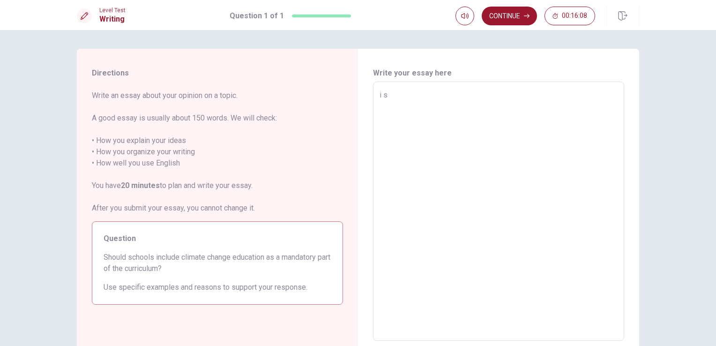
type textarea "i st"
type textarea "x"
type textarea "i str"
type textarea "x"
type textarea "i stro"
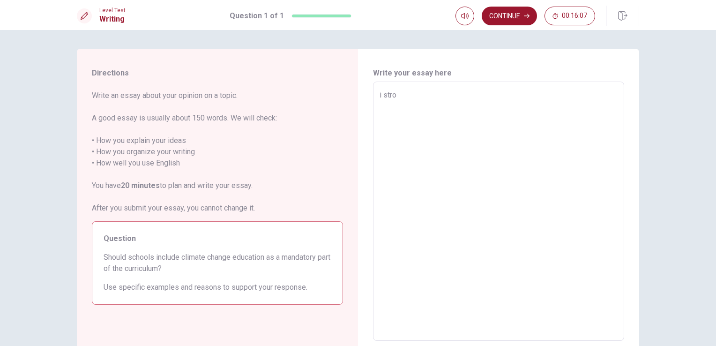
type textarea "x"
type textarea "i stron"
type textarea "x"
type textarea "i strong"
type textarea "x"
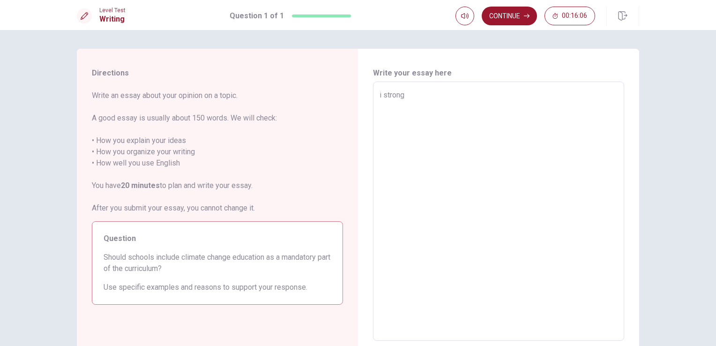
type textarea "i strongl"
type textarea "x"
type textarea "i strongly"
type textarea "x"
type textarea "i strongly"
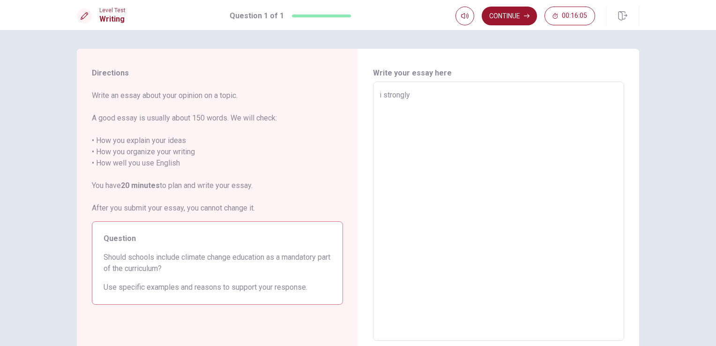
type textarea "x"
type textarea "i strongly b"
type textarea "x"
type textarea "i strongly be"
type textarea "x"
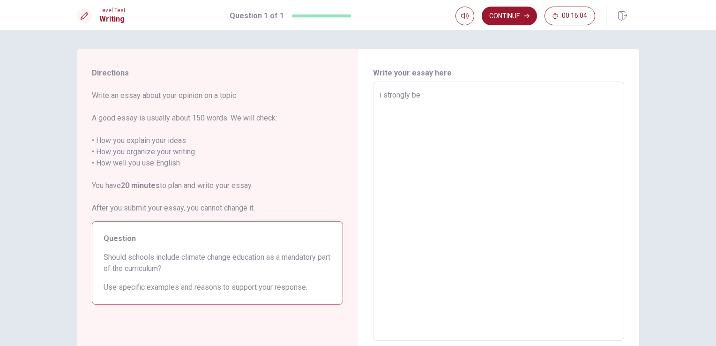
type textarea "i strongly bel"
type textarea "x"
type textarea "i strongly bele"
type textarea "x"
type textarea "i strongly belei"
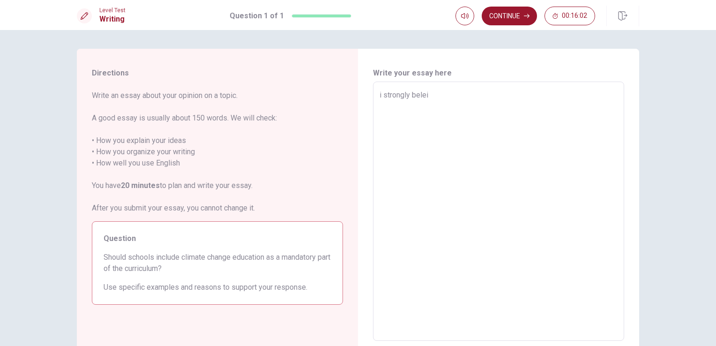
type textarea "x"
type textarea "i strongly bele"
type textarea "x"
type textarea "i strongly bel"
type textarea "x"
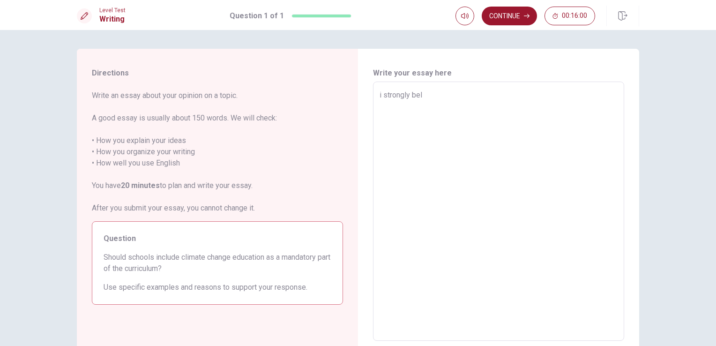
type textarea "i strongly be"
type textarea "x"
type textarea "i strongly bel"
type textarea "x"
type textarea "i strongly beli"
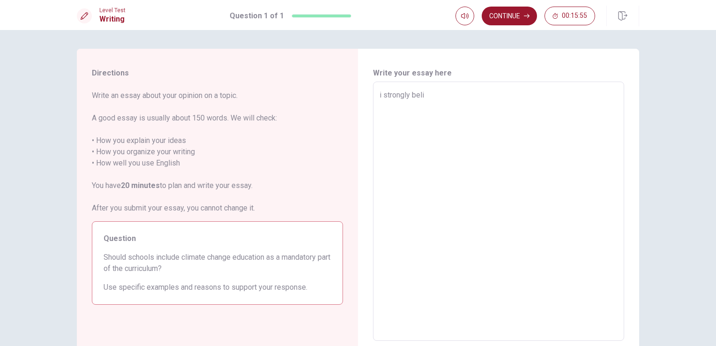
type textarea "x"
type textarea "i strongly belie"
type textarea "x"
type textarea "i strongly believ"
type textarea "x"
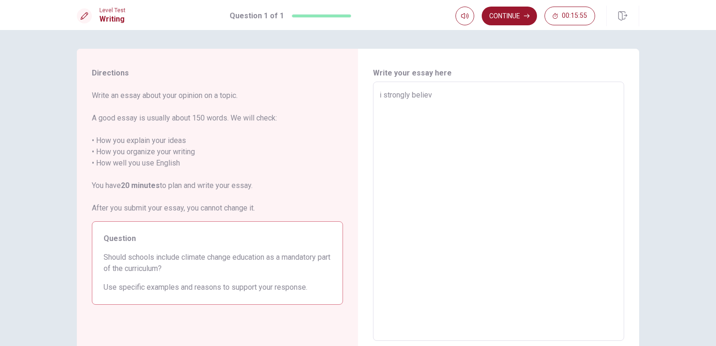
type textarea "i strongly believa"
type textarea "x"
type textarea "i strongly believa"
type textarea "x"
type textarea "i strongly believa"
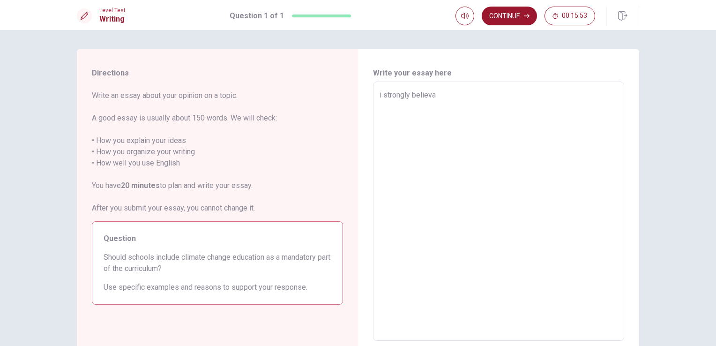
type textarea "x"
type textarea "i strongly believ"
type textarea "x"
type textarea "i strongly believe"
type textarea "x"
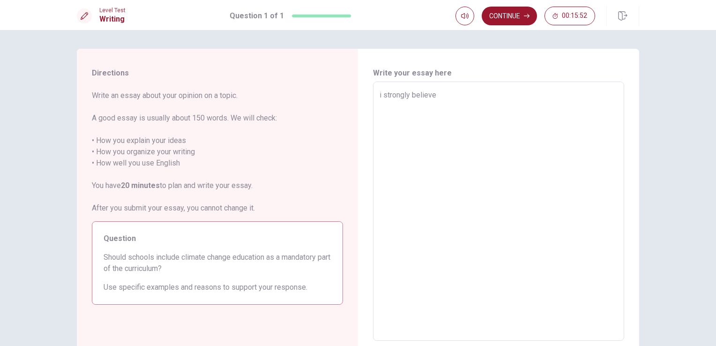
type textarea "i strongly believe"
type textarea "x"
type textarea "i strongly believe t"
type textarea "x"
type textarea "i strongly believe th"
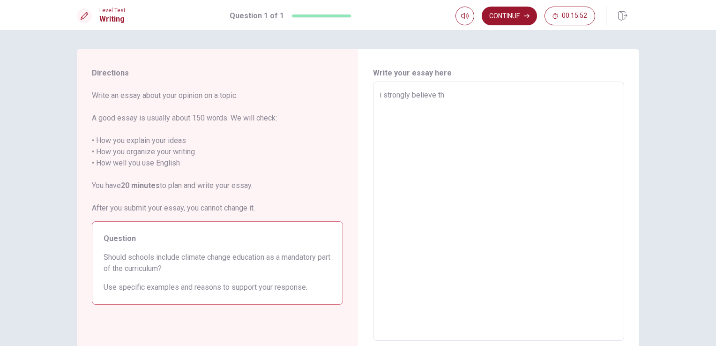
type textarea "x"
type textarea "i strongly believe tha"
type textarea "x"
type textarea "i strongly believe that"
type textarea "x"
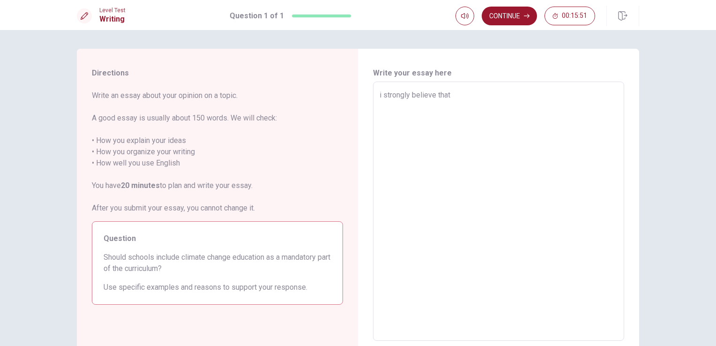
type textarea "i strongly believe that"
type textarea "x"
type textarea "i strongly believe that s"
type textarea "x"
type textarea "i strongly believe that sc"
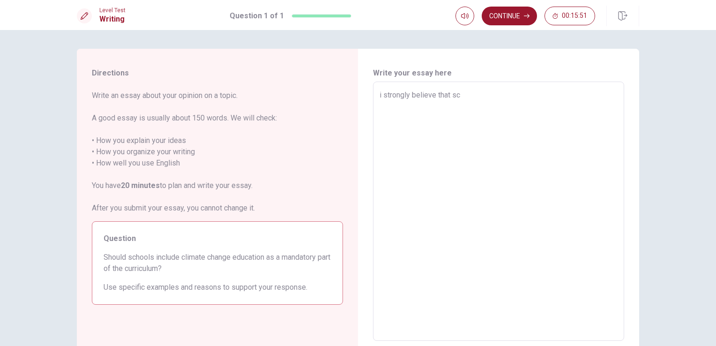
type textarea "x"
type textarea "i strongly believe that sch"
type textarea "x"
type textarea "i strongly believe that scho"
type textarea "x"
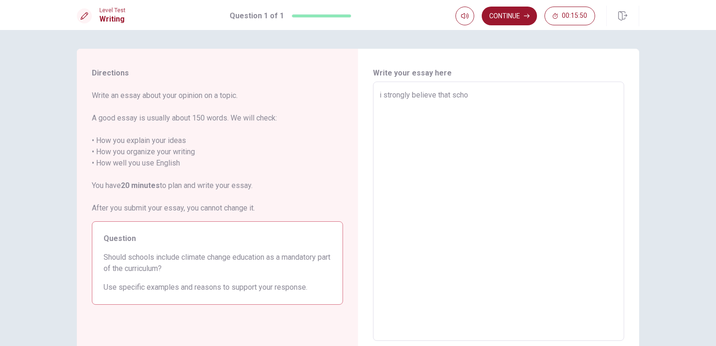
type textarea "i strongly believe that schoo"
type textarea "x"
type textarea "i strongly believe that school"
type textarea "x"
type textarea "i strongly believe that school"
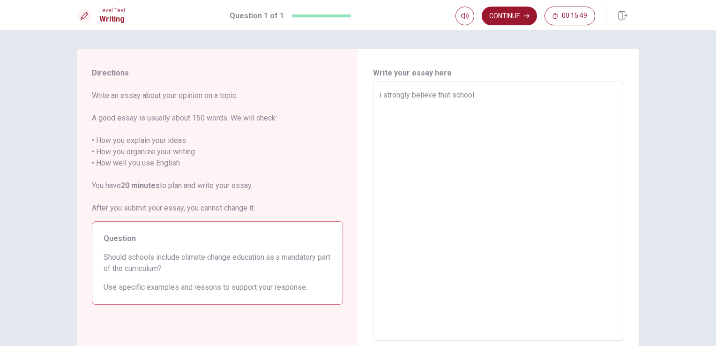
type textarea "x"
type textarea "i strongly believe that school s"
type textarea "x"
type textarea "i strongly believe that school sh"
type textarea "x"
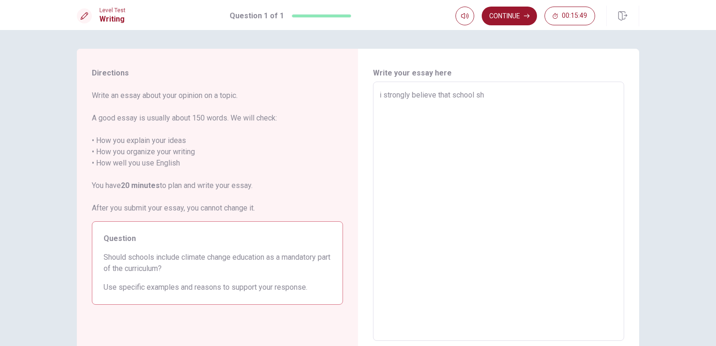
type textarea "i strongly believe that school sho"
type textarea "x"
type textarea "i strongly believe that school shou"
type textarea "x"
type textarea "i strongly believe that school shoul"
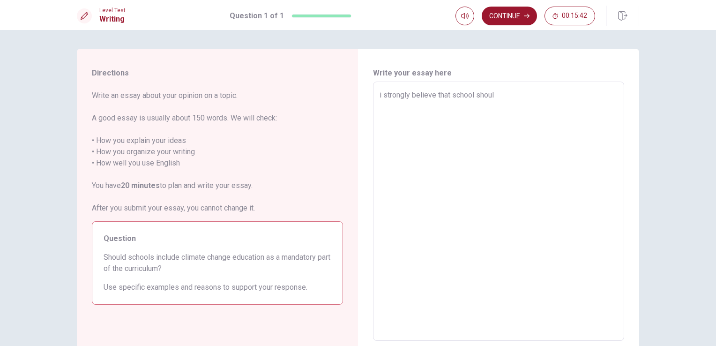
type textarea "x"
type textarea "i strongly believe that school should"
type textarea "x"
type textarea "i strongly believe that school should"
type textarea "x"
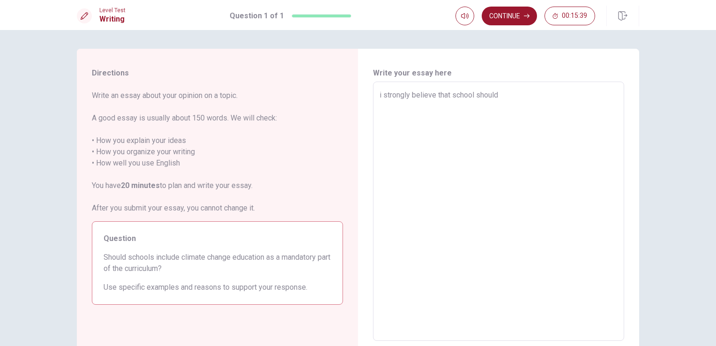
type textarea "i strongly believe that school should i"
type textarea "x"
type textarea "i strongly believe that school should in"
type textarea "x"
type textarea "i strongly believe that school should inc"
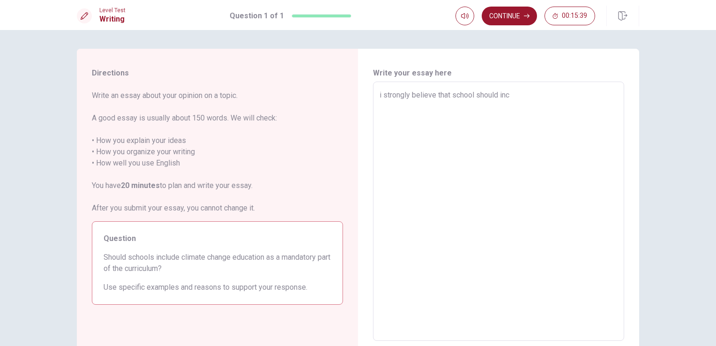
type textarea "x"
type textarea "i strongly believe that school should incl"
type textarea "x"
type textarea "i strongly believe that school should inclu"
type textarea "x"
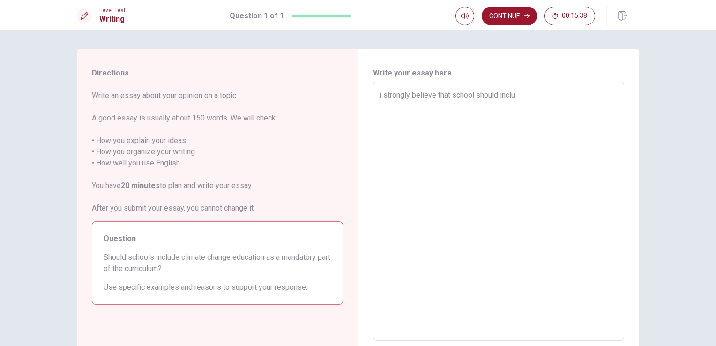
type textarea "i strongly believe that school should includ"
type textarea "x"
type textarea "i strongly believe that school should include"
type textarea "x"
type textarea "i strongly believe that school should include"
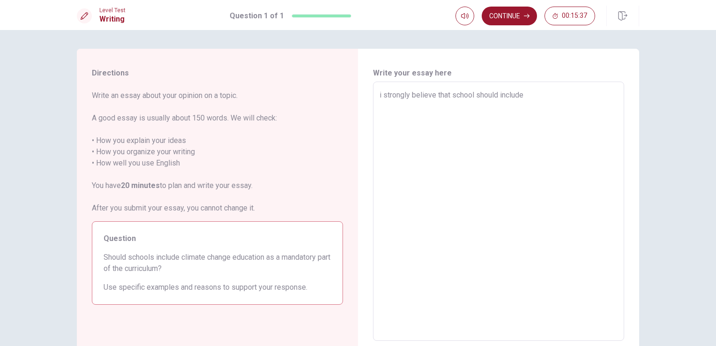
type textarea "x"
type textarea "i strongly believe that school should include c"
type textarea "x"
type textarea "i strongly believe that school should include cl"
type textarea "x"
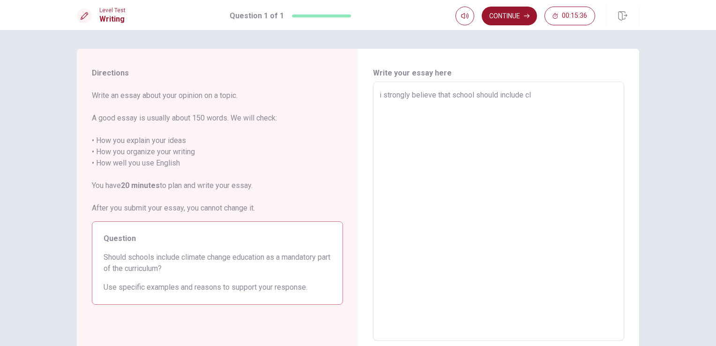
type textarea "i strongly believe that school should include cli"
type textarea "x"
type textarea "i strongly believe that school should include clim"
type textarea "x"
type textarea "i strongly believe that school should include clima"
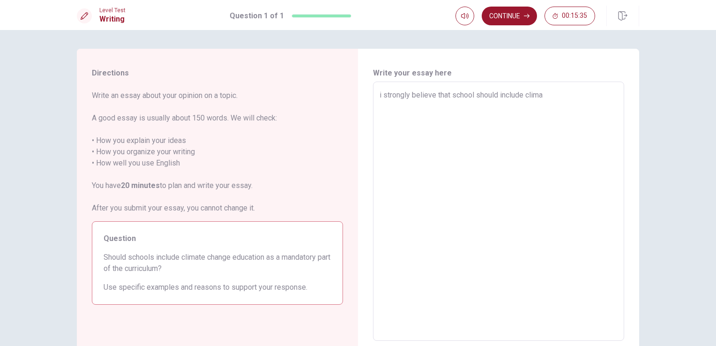
type textarea "x"
type textarea "i strongly believe that school should include climat"
type textarea "x"
type textarea "i strongly believe that school should include climate"
type textarea "x"
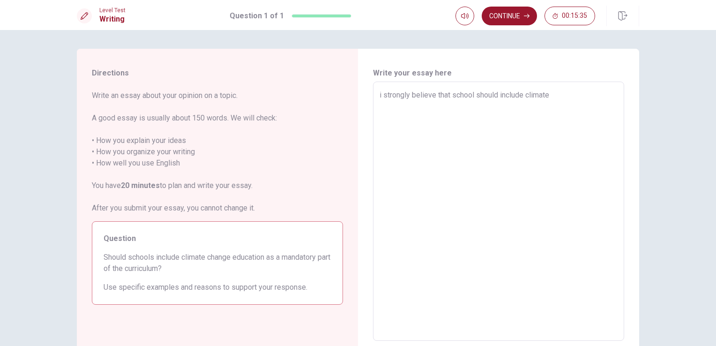
type textarea "i strongly believe that school should include climate"
type textarea "x"
type textarea "i strongly believe that school should include climate c"
type textarea "x"
type textarea "i strongly believe that school should include climate ch"
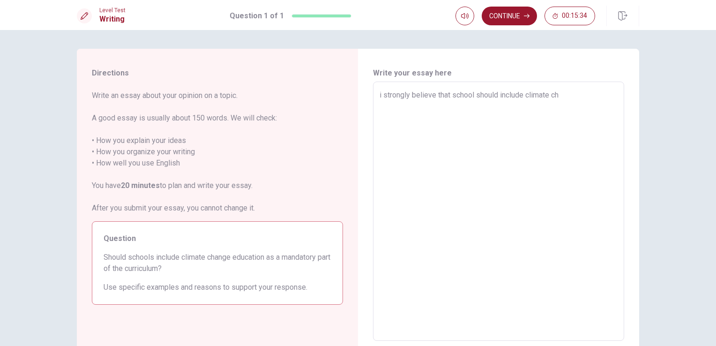
type textarea "x"
type textarea "i strongly believe that school should include climate cha"
type textarea "x"
type textarea "i strongly believe that school should include climate chan"
type textarea "x"
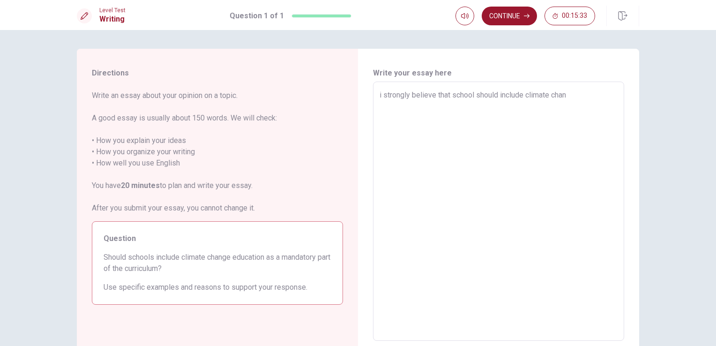
type textarea "i strongly believe that school should include climate [PERSON_NAME]"
type textarea "x"
type textarea "i strongly believe that school should include climate change"
type textarea "x"
type textarea "i strongly believe that school should include climate change"
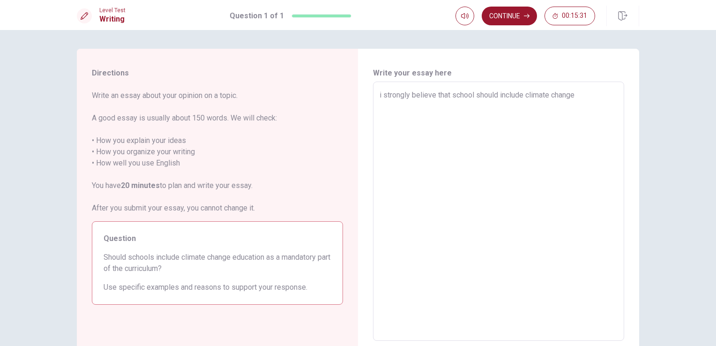
type textarea "x"
type textarea "i strongly believe that school should include climate change e"
type textarea "x"
type textarea "i strongly believe that school should include climate change ed"
type textarea "x"
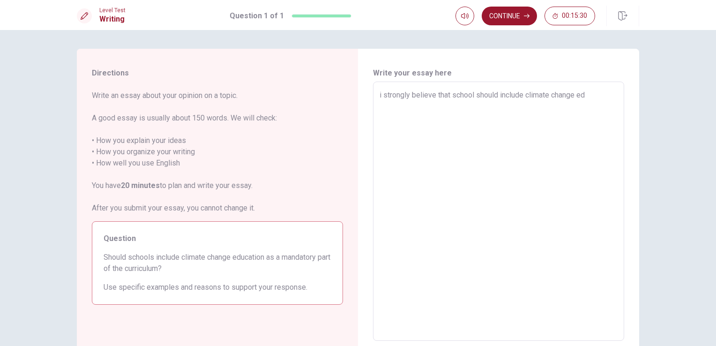
type textarea "i strongly believe that school should include climate change edu"
type textarea "x"
type textarea "i strongly believe that school should include climate change educ"
type textarea "x"
type textarea "i strongly believe that school should include climate change educa"
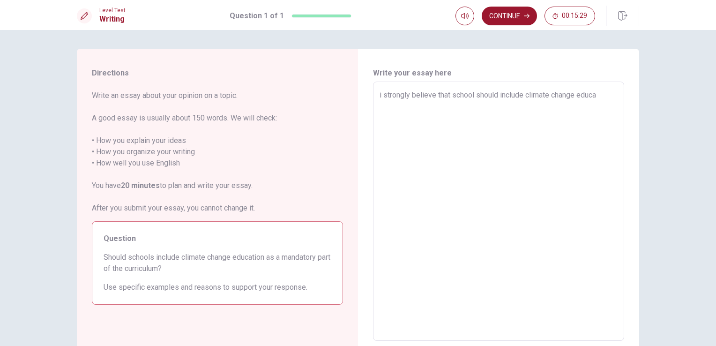
type textarea "x"
type textarea "i strongly believe that school should include climate change educat"
type textarea "x"
type textarea "i strongly believe that school should include climate change educati"
type textarea "x"
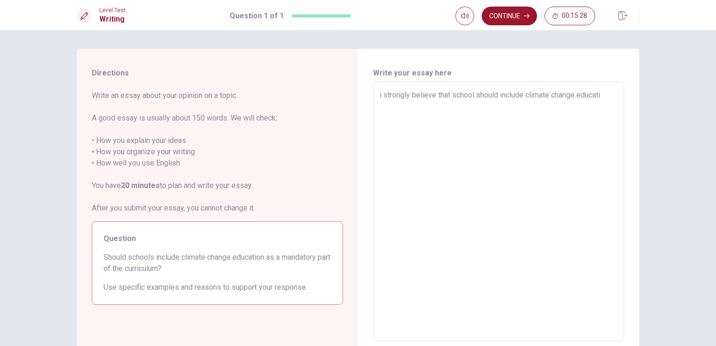
type textarea "i strongly believe that school should include climate change educatio"
type textarea "x"
type textarea "i strongly believe that school should include climate change education"
type textarea "x"
type textarea "i strongly believe that school should include climate change education."
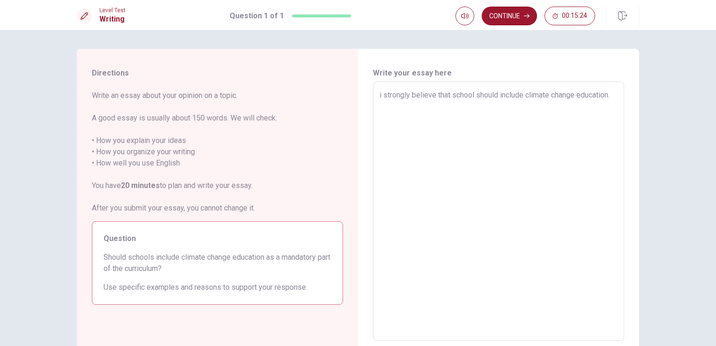
type textarea "x"
type textarea "i strongly believe that school should include climate change education"
type textarea "x"
type textarea "i strongly believe that school should include climate change education"
type textarea "x"
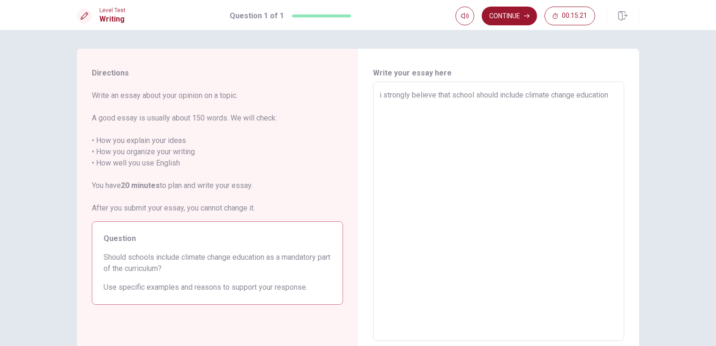
type textarea "i strongly believe that school should include climate change education a"
type textarea "x"
type textarea "i strongly believe that school should include climate change education as"
type textarea "x"
type textarea "i strongly believe that school should include climate change education as"
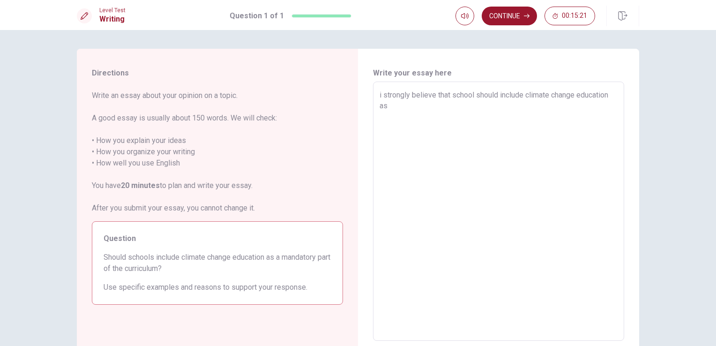
type textarea "x"
type textarea "i strongly believe that school should include climate change education as a"
type textarea "x"
type textarea "i strongly believe that school should include climate change education as a"
type textarea "x"
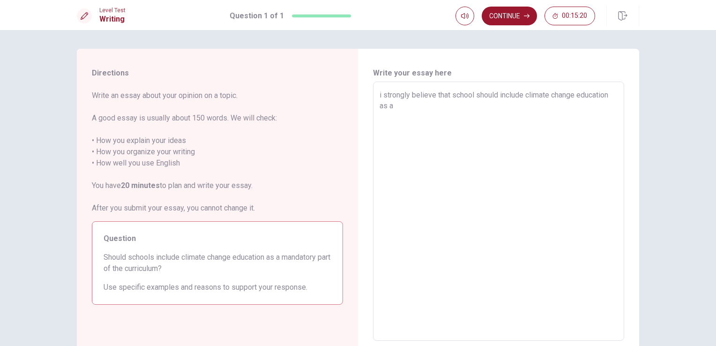
type textarea "i strongly believe that school should include climate change education as a m"
type textarea "x"
type textarea "i strongly believe that school should include climate change education as a ma"
type textarea "x"
type textarea "i strongly believe that school should include climate change education as a man"
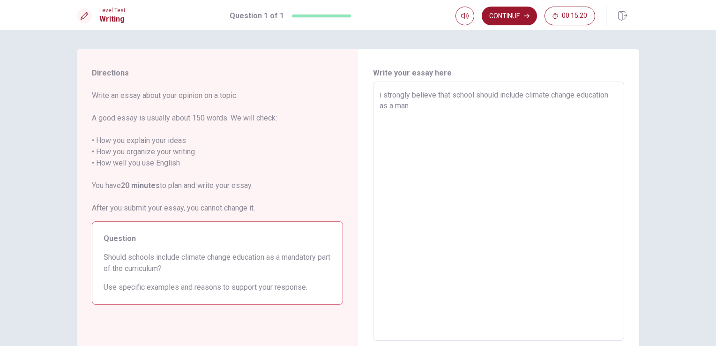
type textarea "x"
type textarea "i strongly believe that school should include climate change education as a mand"
type textarea "x"
type textarea "i strongly believe that school should include climate change education as a man…"
type textarea "x"
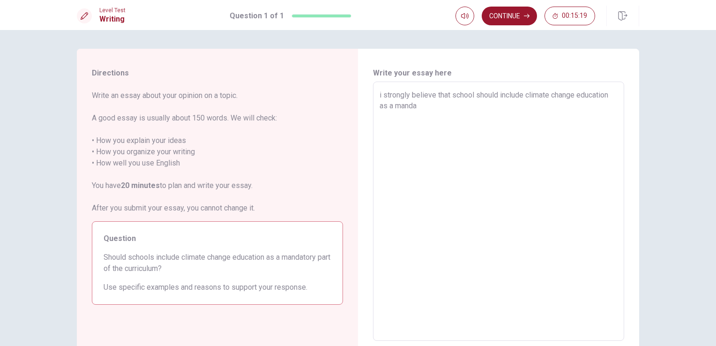
type textarea "i strongly believe that school should include climate change education as a man…"
type textarea "x"
type textarea "i strongly believe that school should include climate change education as a [PE…"
type textarea "x"
type textarea "i strongly believe that school should include climate change education as a man…"
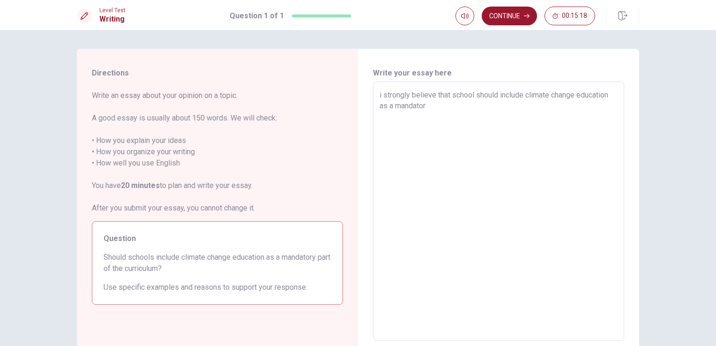
type textarea "x"
type textarea "i strongly believe that school should include climate change education as a man…"
type textarea "x"
type textarea "i strongly believe that school should include climate change education as a man…"
type textarea "x"
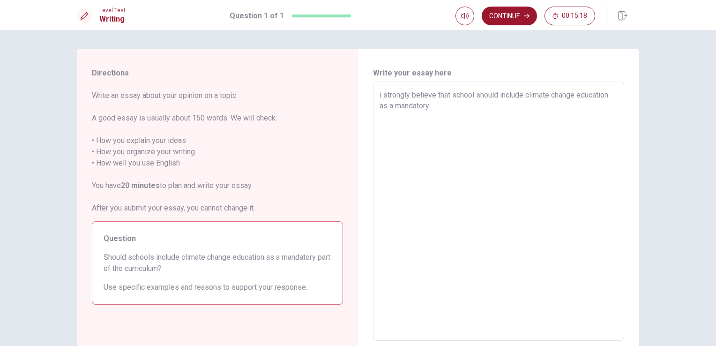
type textarea "i strongly believe that school should include climate change education as a man…"
type textarea "x"
type textarea "i strongly believe that school should include climate change education as a man…"
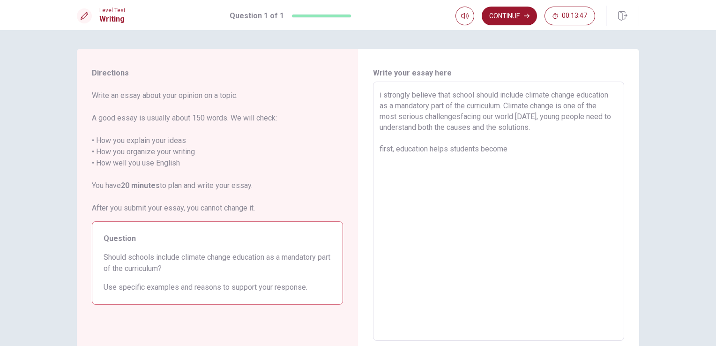
click at [380, 149] on textarea "i strongly believe that school should include climate change education as a man…" at bounding box center [499, 212] width 238 height 244
click at [524, 153] on textarea "i strongly believe that school should include climate change education as a man…" at bounding box center [499, 212] width 238 height 244
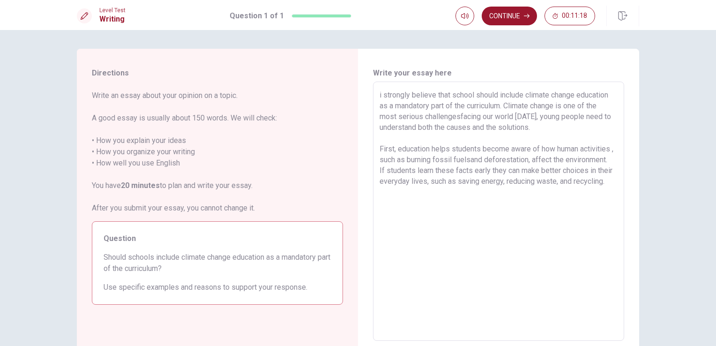
click at [375, 160] on div "i strongly believe that school should include climate change education as a man…" at bounding box center [498, 211] width 251 height 259
click at [380, 162] on textarea "i strongly believe that school should include climate change education as a man…" at bounding box center [499, 212] width 238 height 244
click at [444, 194] on textarea "i strongly believe that school should include climate change education as a man…" at bounding box center [499, 212] width 238 height 244
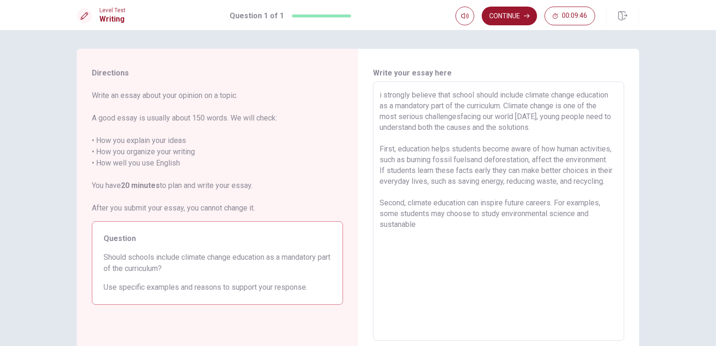
click at [403, 236] on textarea "i strongly believe that school should include climate change education as a man…" at bounding box center [499, 212] width 238 height 244
click at [426, 232] on textarea "i strongly believe that school should include climate change education as a man…" at bounding box center [499, 212] width 238 height 244
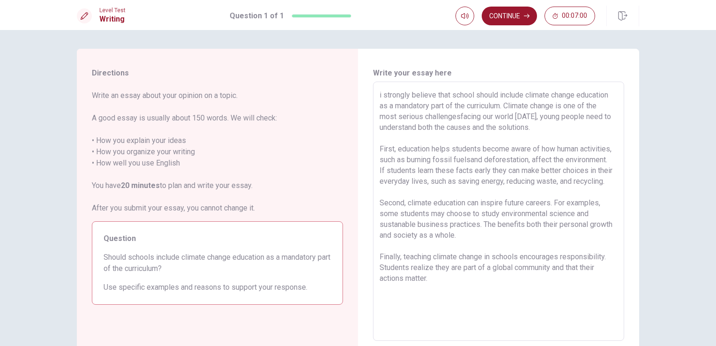
click at [380, 96] on textarea "i strongly believe that school should include climate change education as a man…" at bounding box center [499, 212] width 238 height 244
click at [473, 304] on textarea "I strongly believe that school should include climate change education as a man…" at bounding box center [499, 212] width 238 height 244
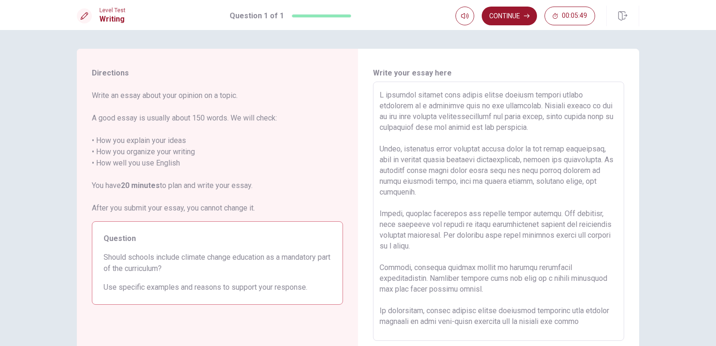
scroll to position [4, 0]
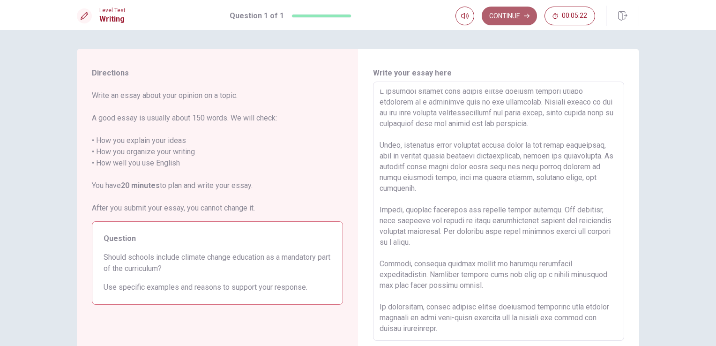
click at [532, 24] on button "Continue" at bounding box center [509, 16] width 55 height 19
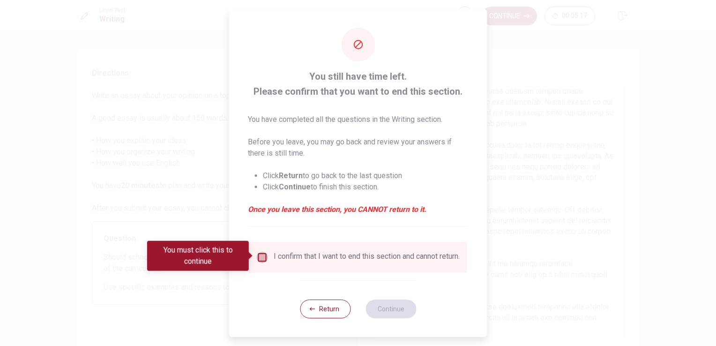
click at [259, 258] on input "You must click this to continue" at bounding box center [262, 257] width 11 height 11
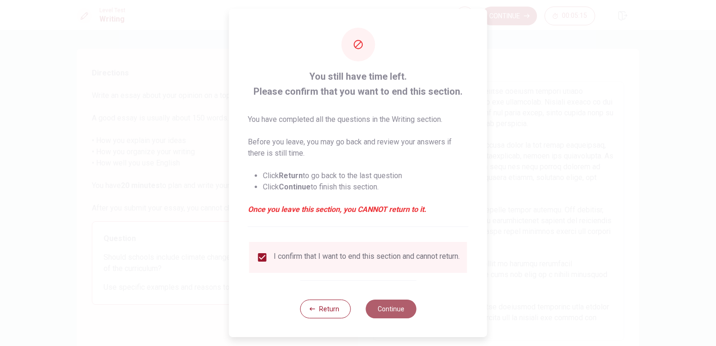
click at [384, 318] on button "Continue" at bounding box center [391, 309] width 51 height 19
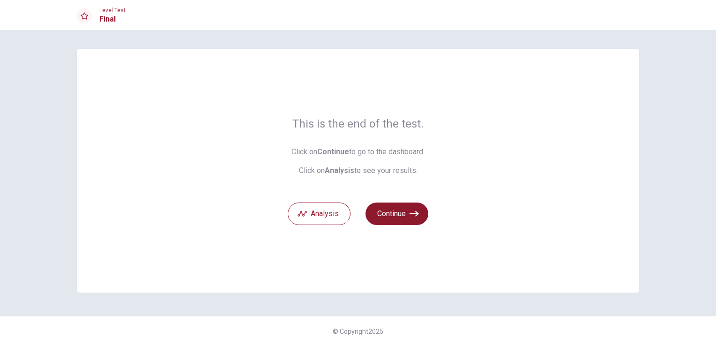
click at [389, 211] on button "Continue" at bounding box center [397, 214] width 63 height 23
